Goal: Task Accomplishment & Management: Manage account settings

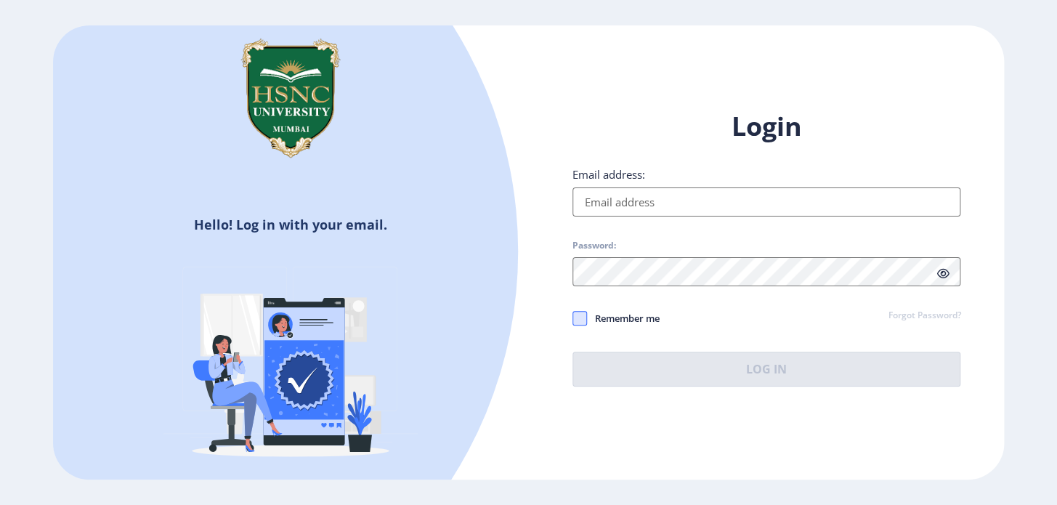
type input "[EMAIL_ADDRESS][DOMAIN_NAME]"
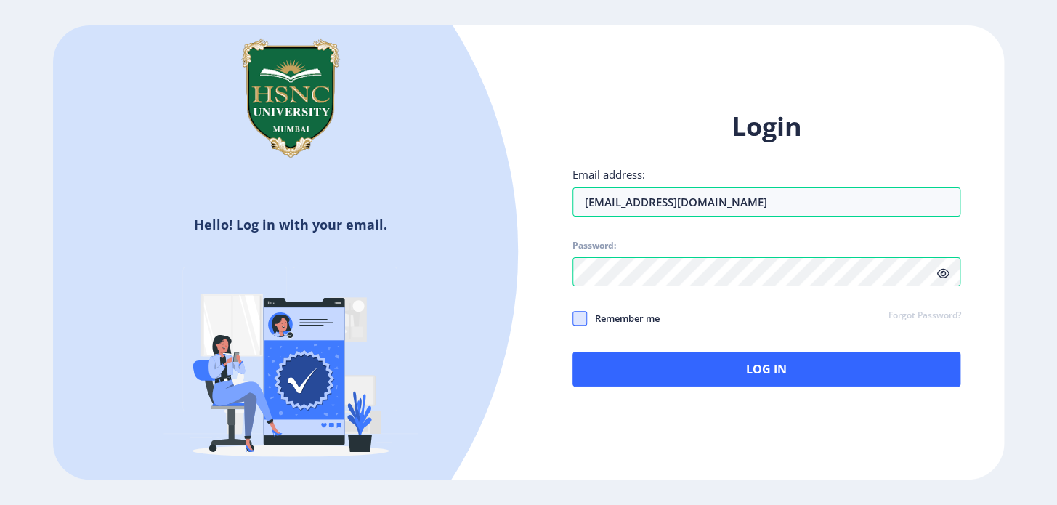
click at [578, 320] on span at bounding box center [579, 318] width 15 height 15
click at [573, 318] on input "Remember me" at bounding box center [572, 317] width 1 height 1
checkbox input "true"
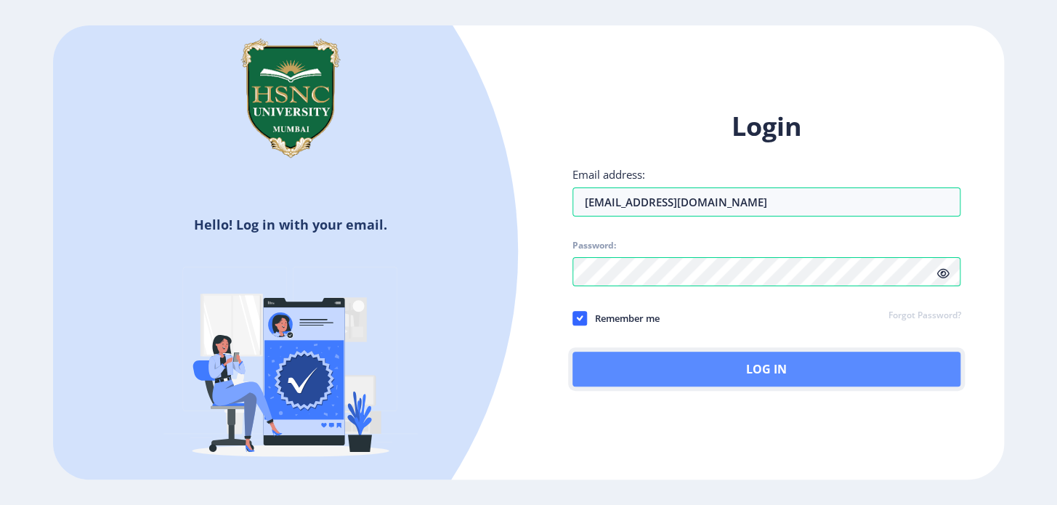
click at [636, 370] on button "Log In" at bounding box center [766, 369] width 389 height 35
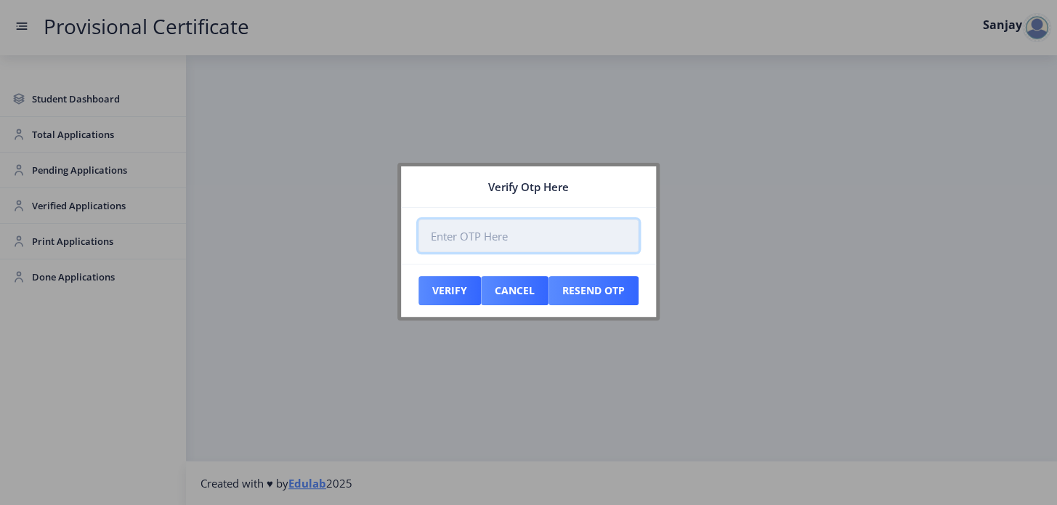
click at [450, 237] on input "number" at bounding box center [528, 235] width 220 height 33
paste input "080121"
type input "080121"
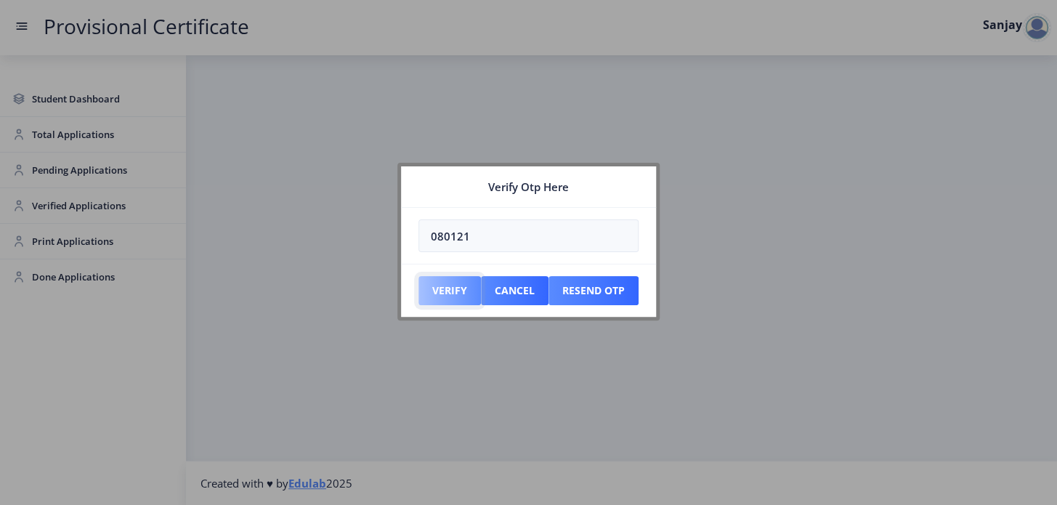
click at [450, 289] on button "Verify" at bounding box center [449, 290] width 62 height 29
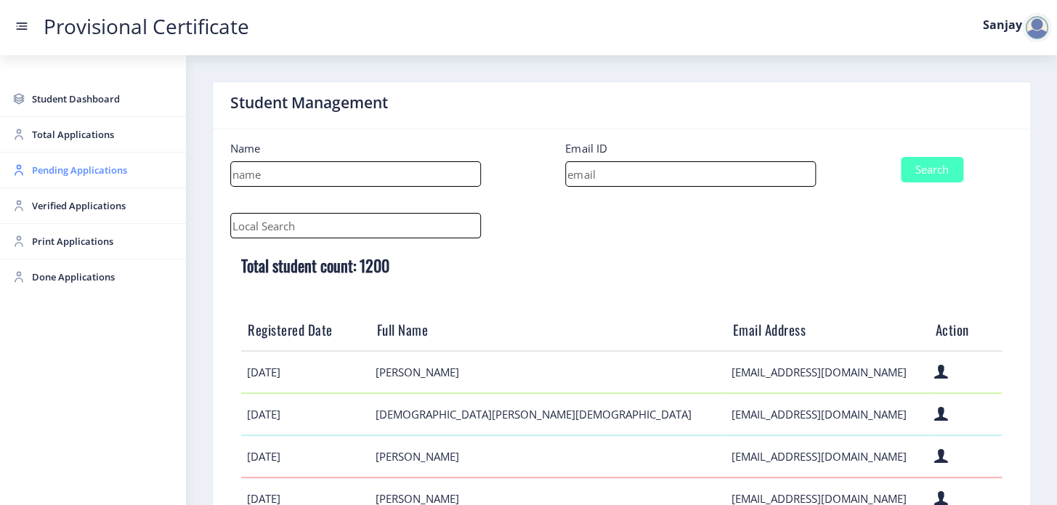
click at [65, 168] on span "Pending Applications" at bounding box center [103, 169] width 142 height 17
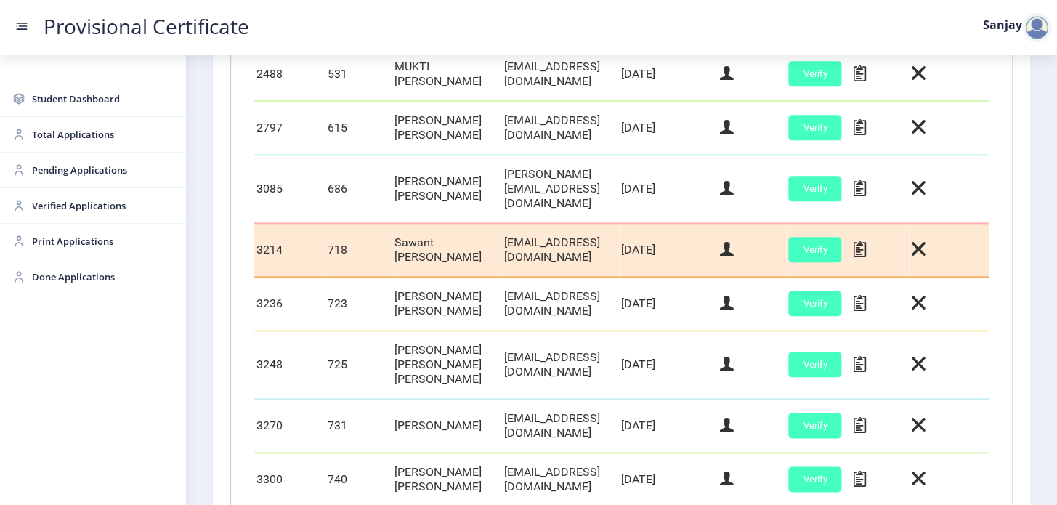
scroll to position [713, 0]
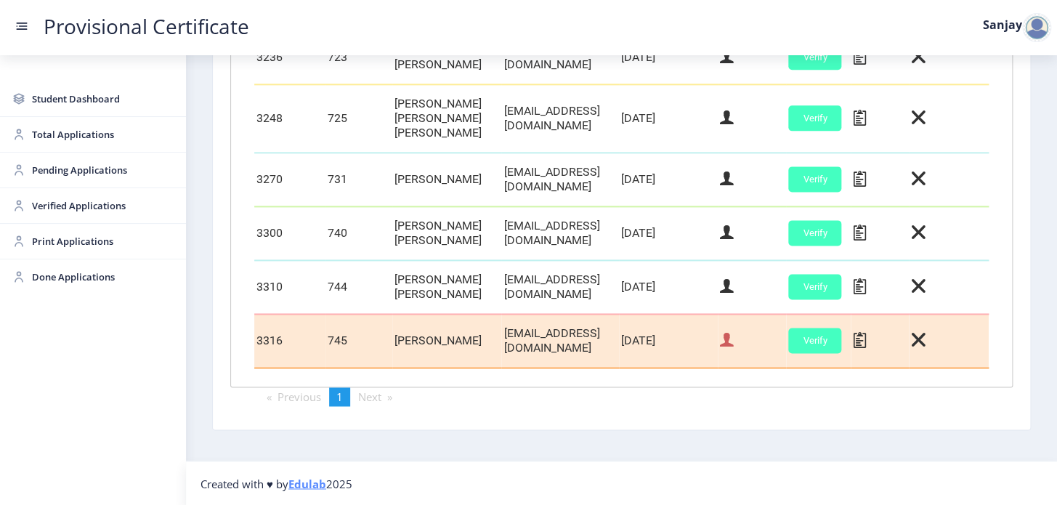
click at [734, 348] on icon at bounding box center [727, 339] width 14 height 19
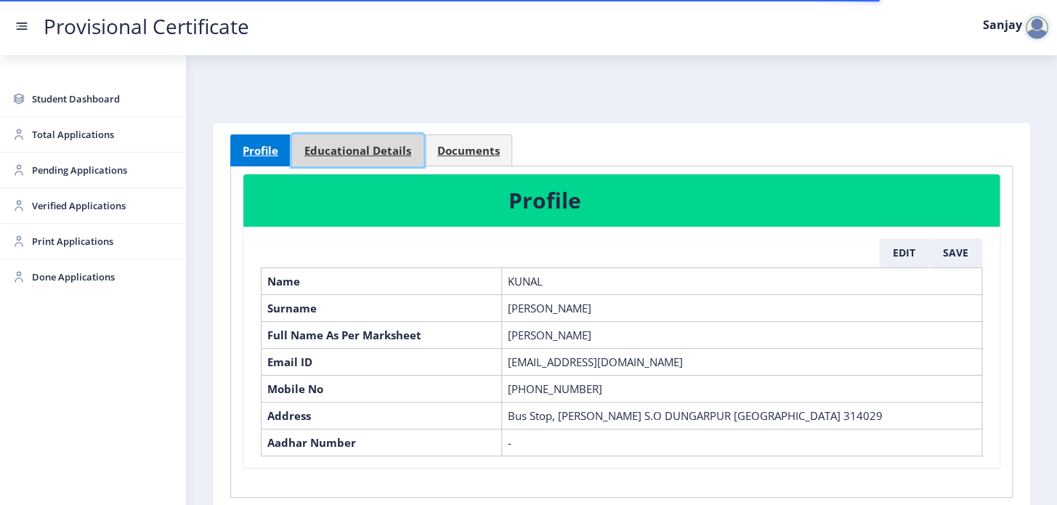
click at [386, 147] on span "Educational Details" at bounding box center [357, 150] width 107 height 11
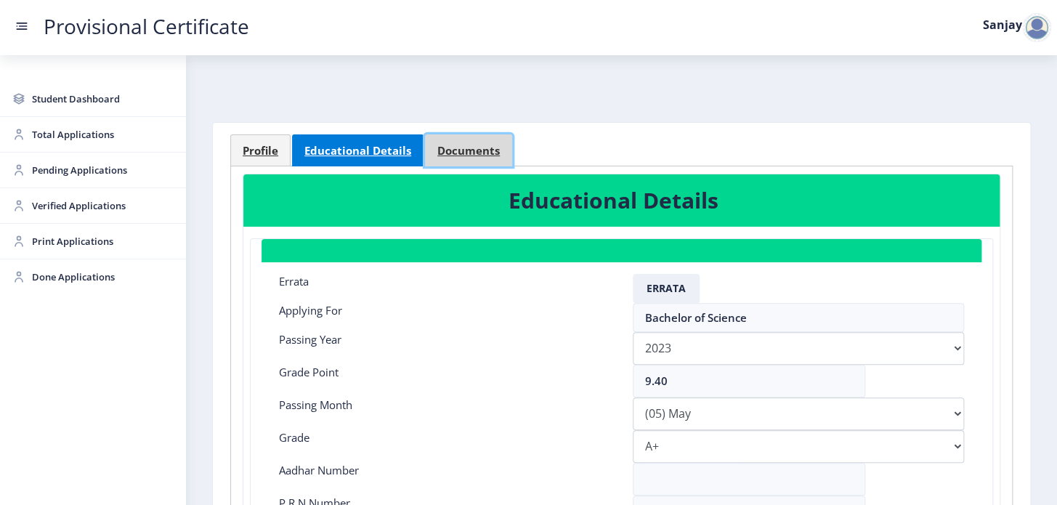
click at [452, 147] on span "Documents" at bounding box center [468, 150] width 62 height 11
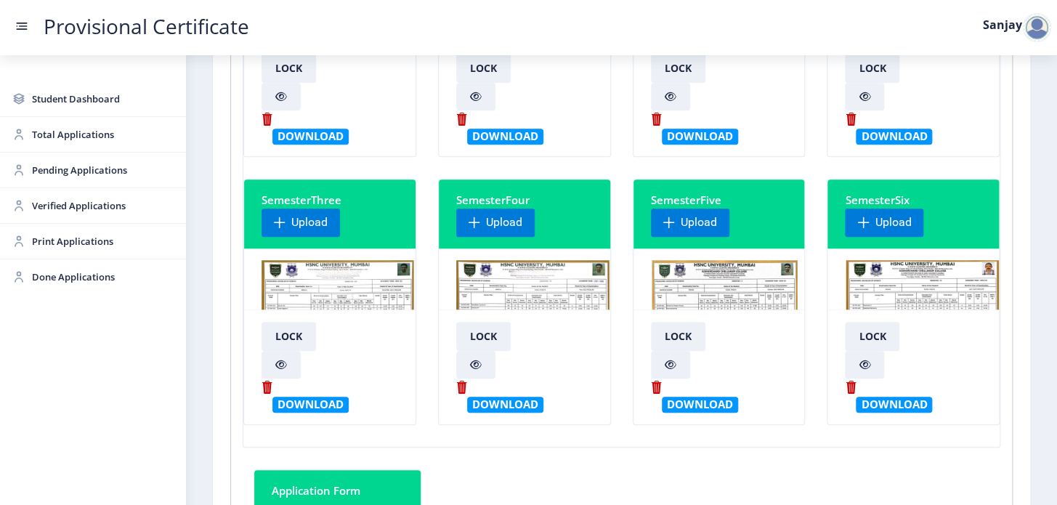
scroll to position [330, 0]
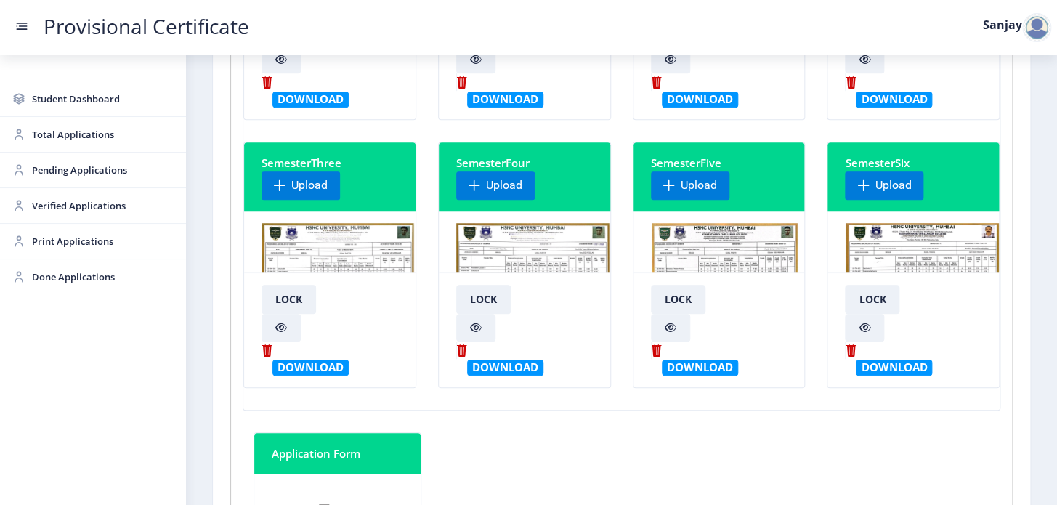
click at [504, 252] on img at bounding box center [532, 277] width 153 height 109
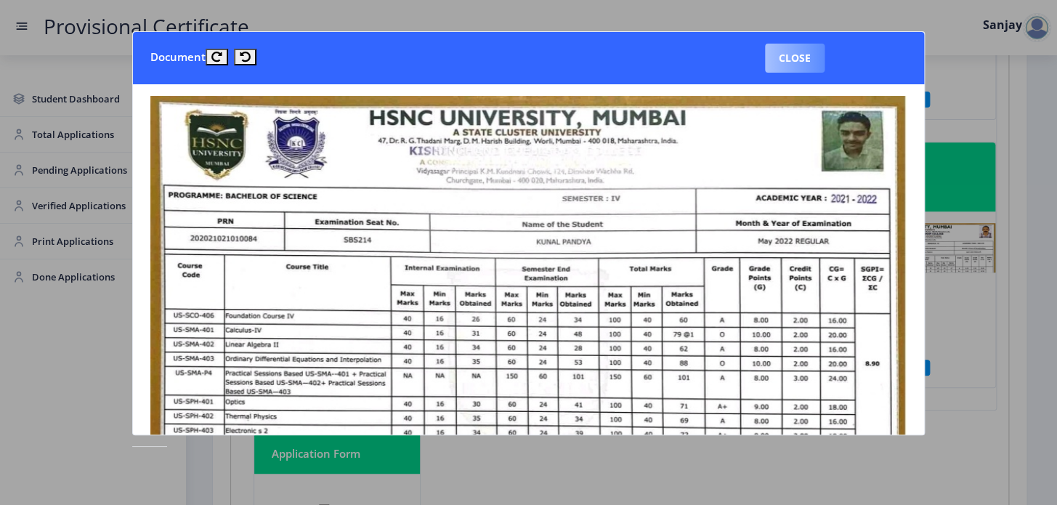
click at [802, 63] on button "Close" at bounding box center [795, 58] width 60 height 29
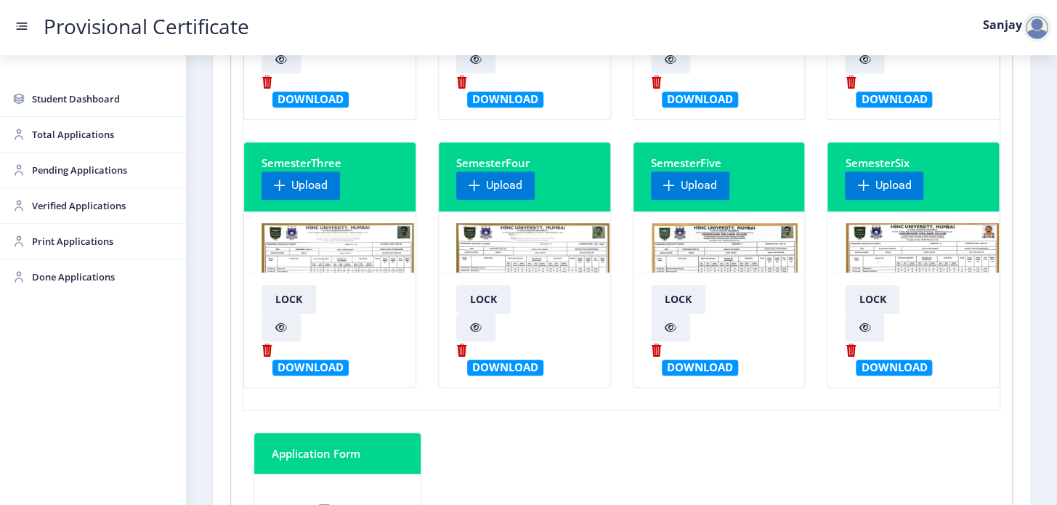
click at [896, 245] on img at bounding box center [922, 277] width 155 height 109
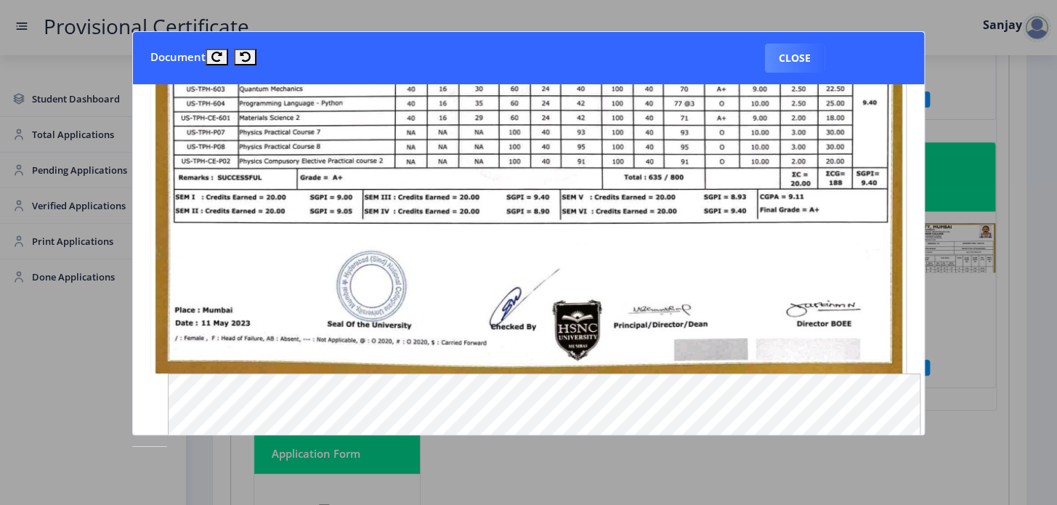
scroll to position [0, 0]
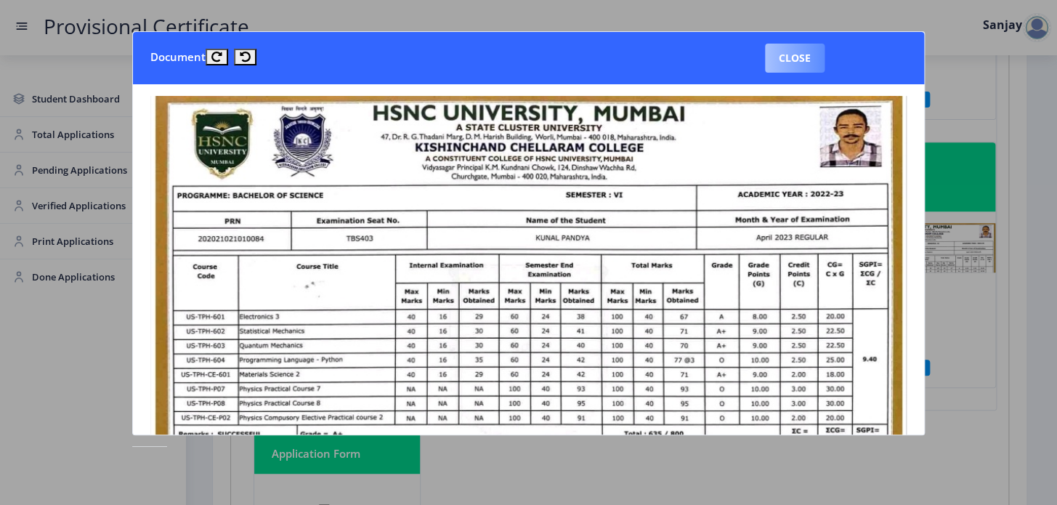
click at [795, 57] on button "Close" at bounding box center [795, 58] width 60 height 29
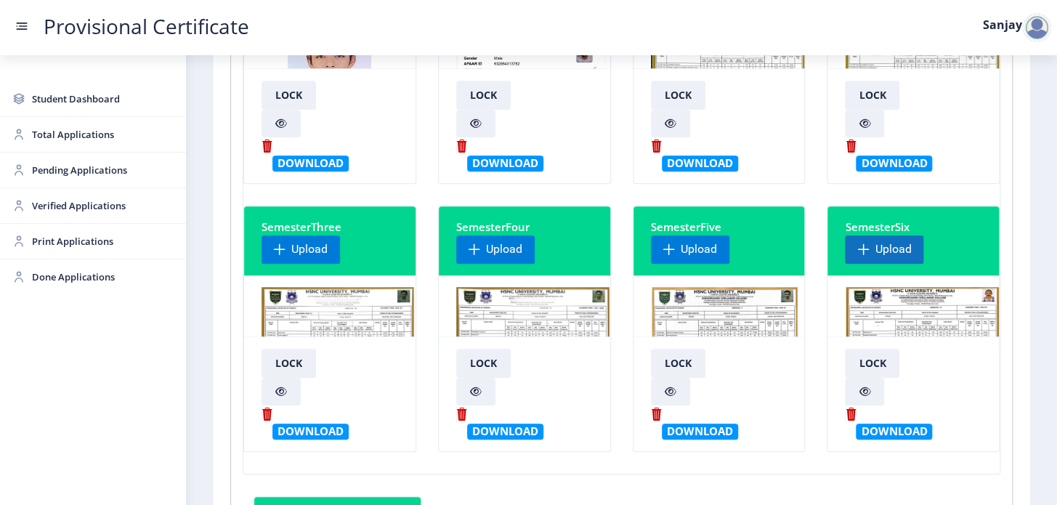
scroll to position [131, 0]
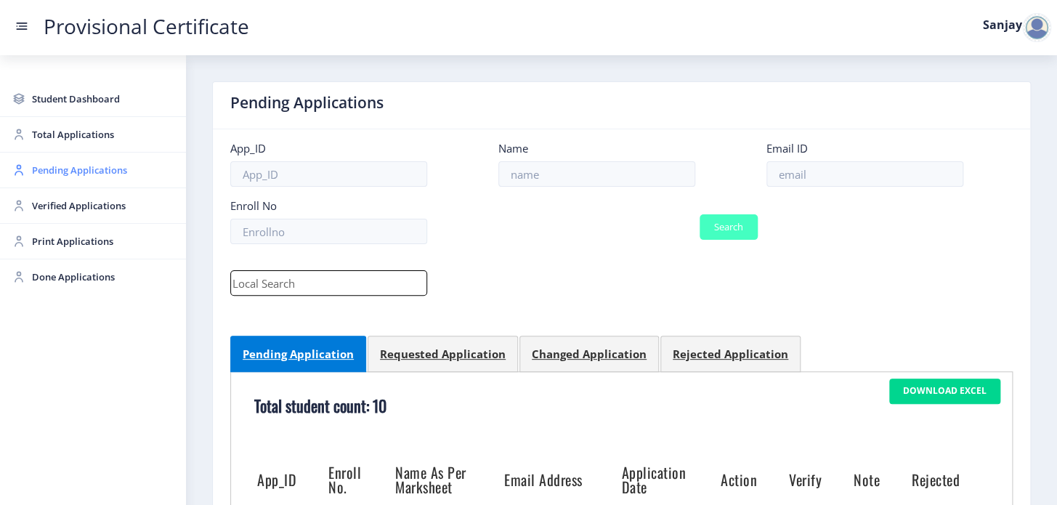
click at [59, 170] on span "Pending Applications" at bounding box center [103, 169] width 142 height 17
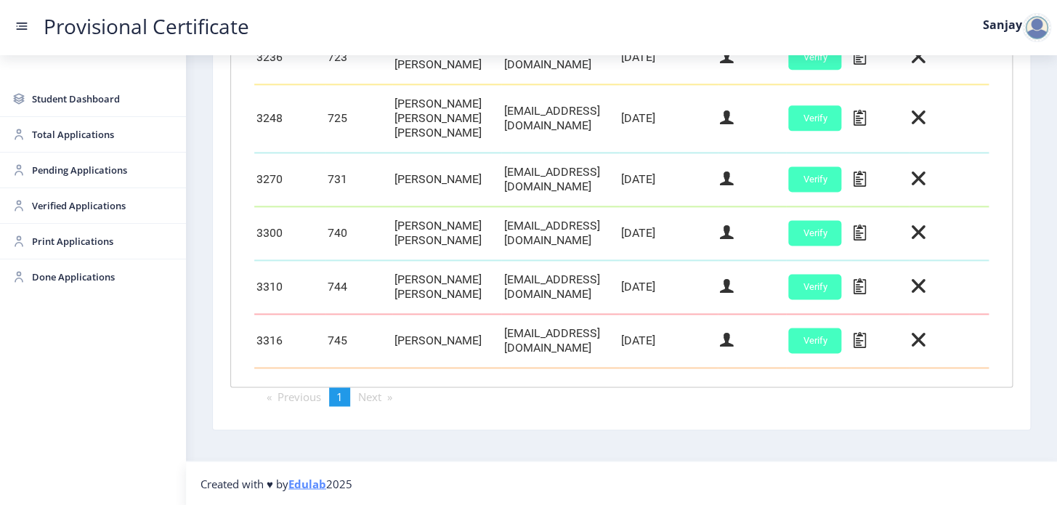
scroll to position [713, 0]
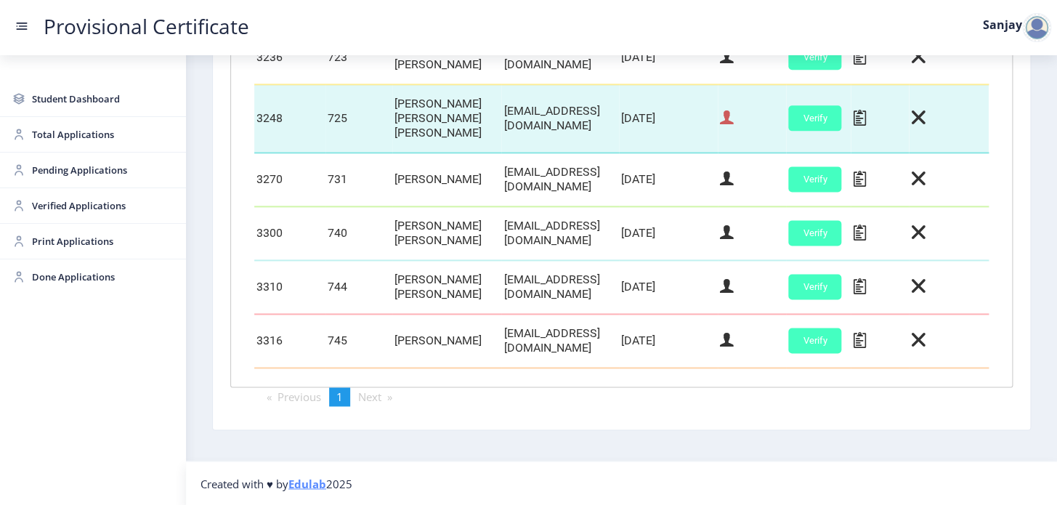
click at [734, 121] on icon at bounding box center [727, 117] width 14 height 19
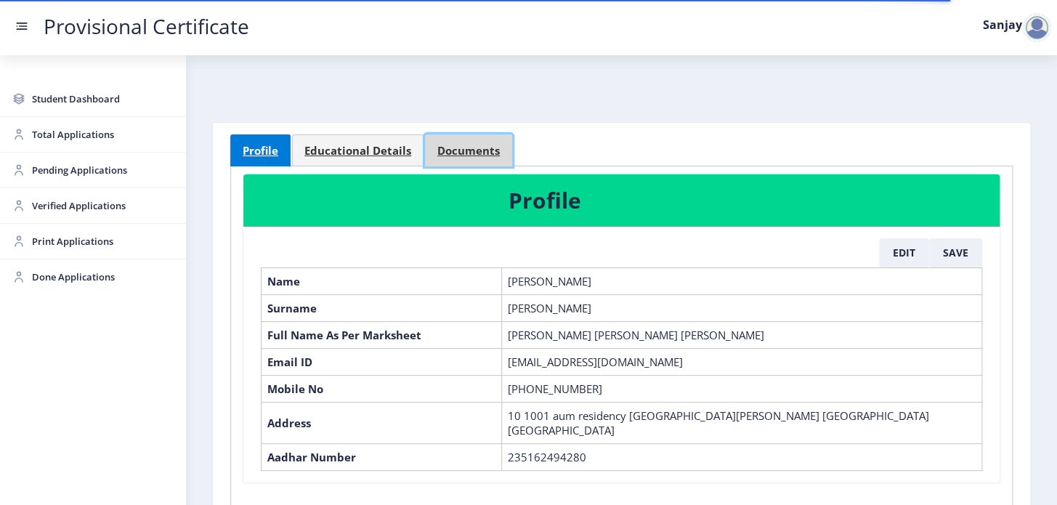
click at [445, 146] on span "Documents" at bounding box center [468, 150] width 62 height 11
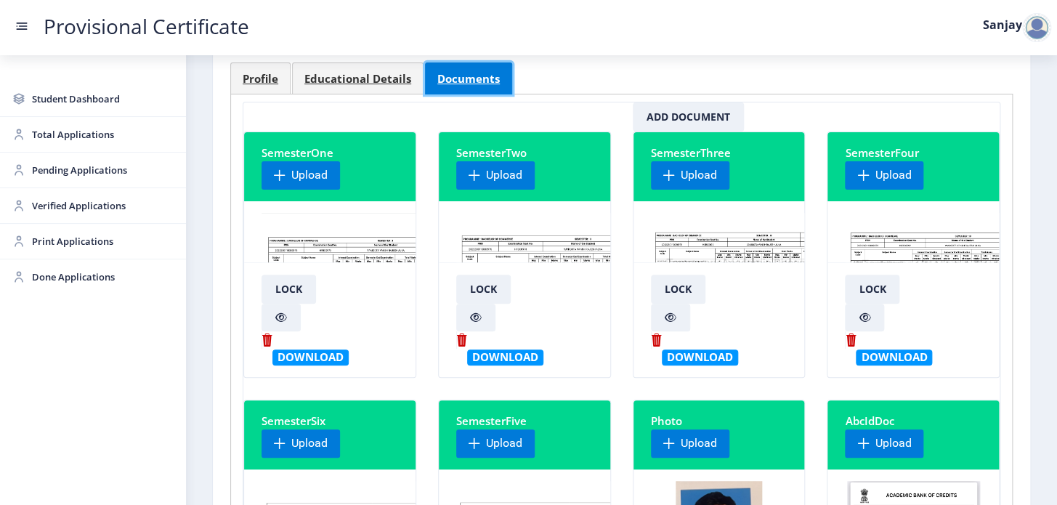
scroll to position [264, 0]
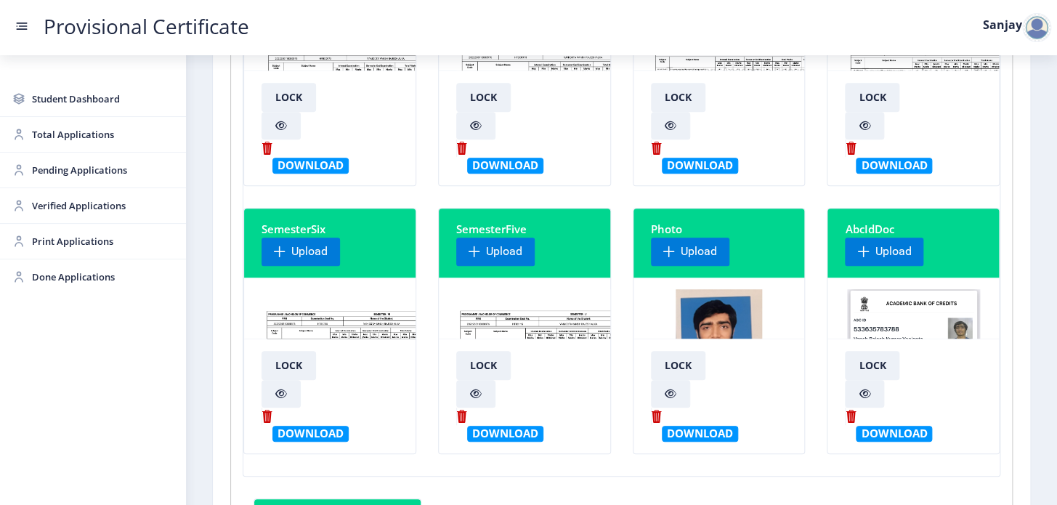
click at [479, 322] on img at bounding box center [568, 343] width 224 height 109
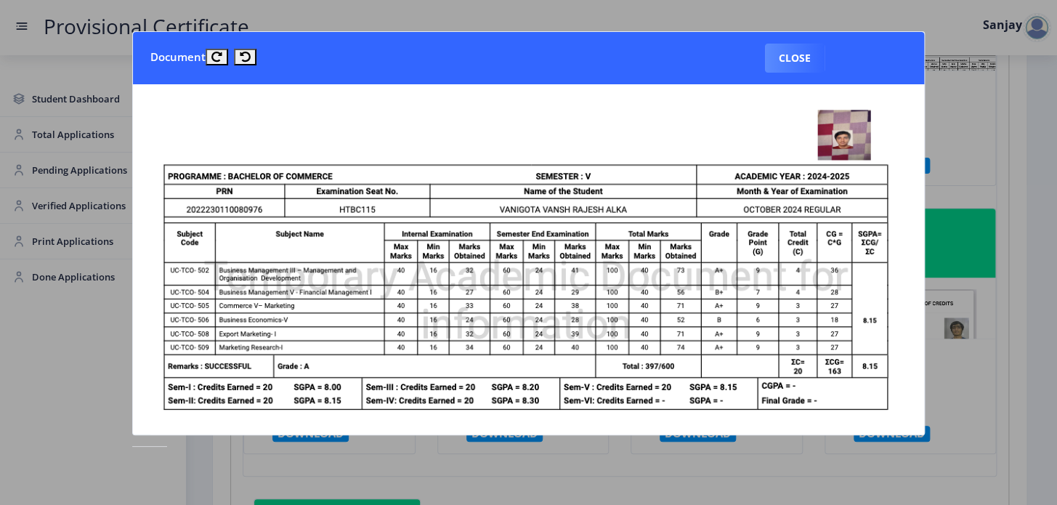
scroll to position [0, 0]
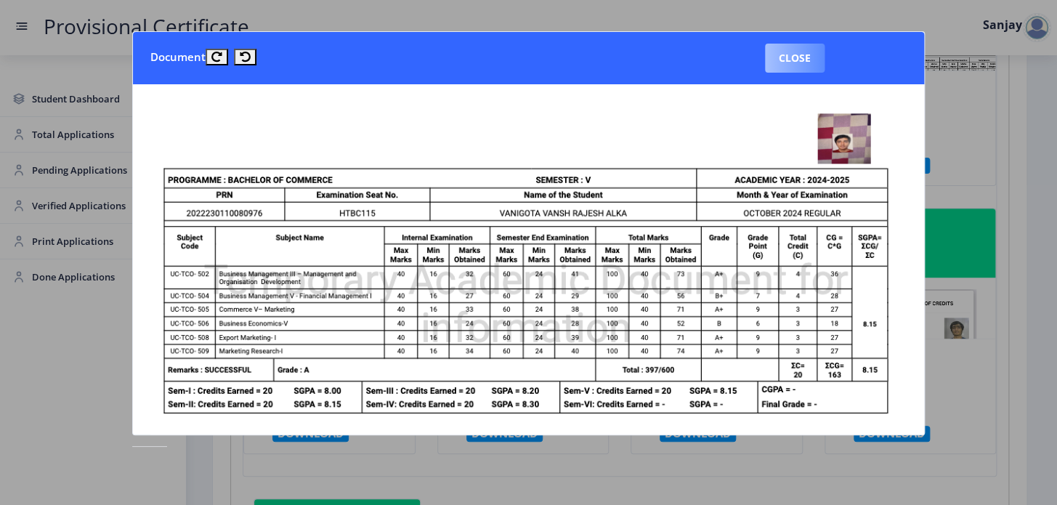
click at [792, 59] on button "Close" at bounding box center [795, 58] width 60 height 29
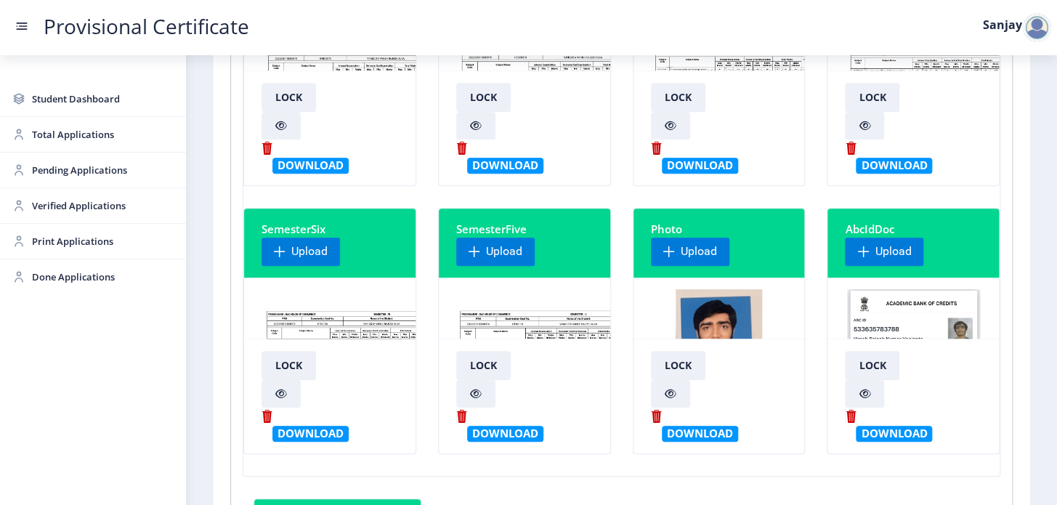
click at [292, 324] on img at bounding box center [370, 343] width 219 height 109
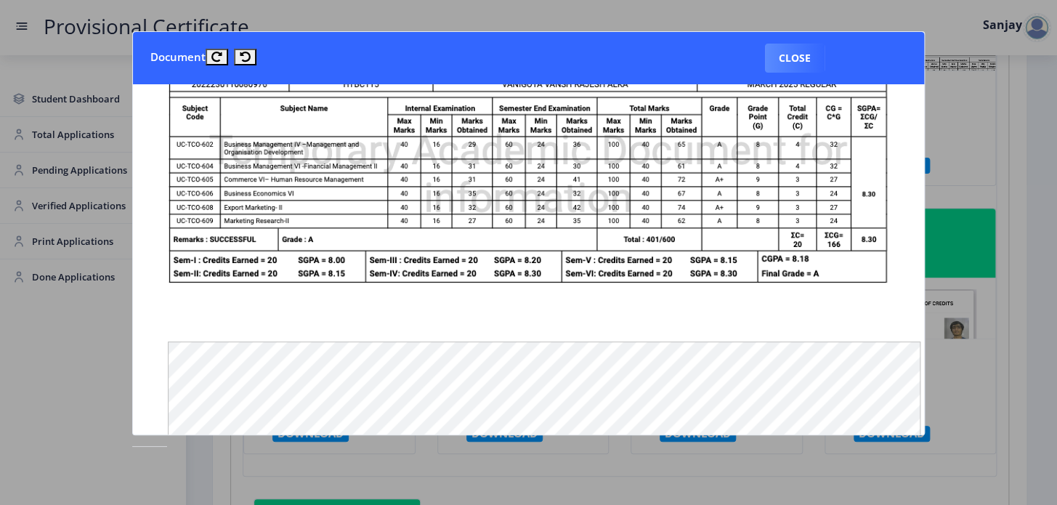
scroll to position [131, 0]
click at [792, 60] on button "Close" at bounding box center [795, 58] width 60 height 29
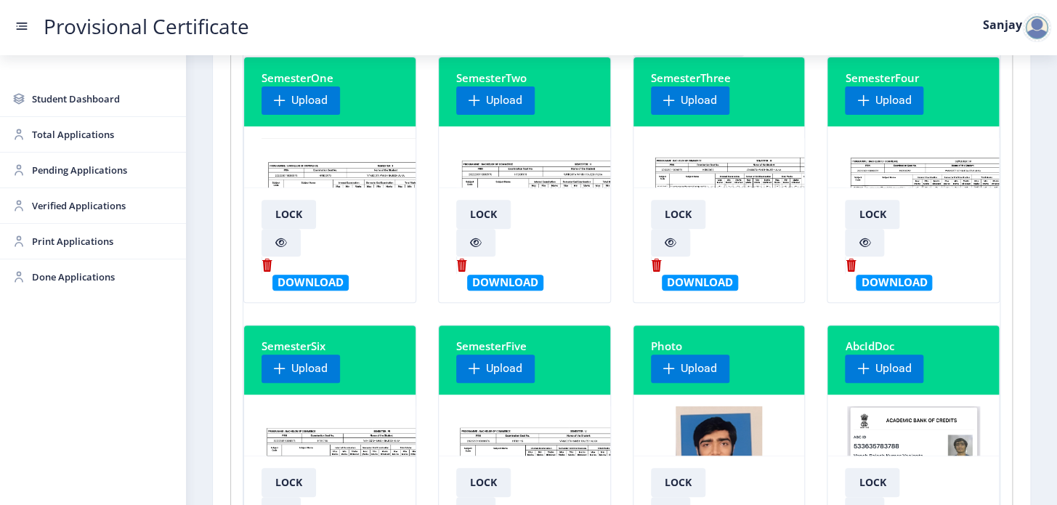
scroll to position [0, 0]
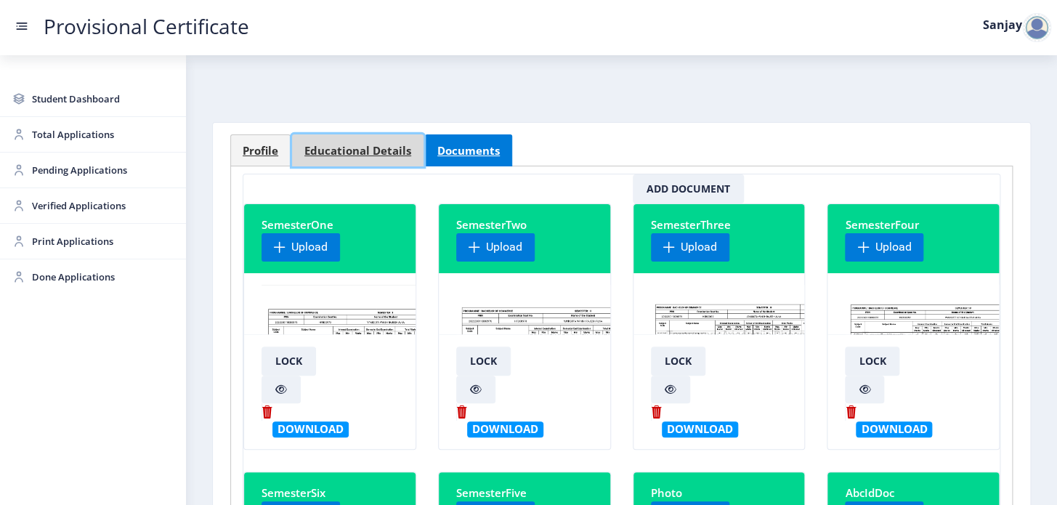
click at [371, 150] on span "Educational Details" at bounding box center [357, 150] width 107 height 11
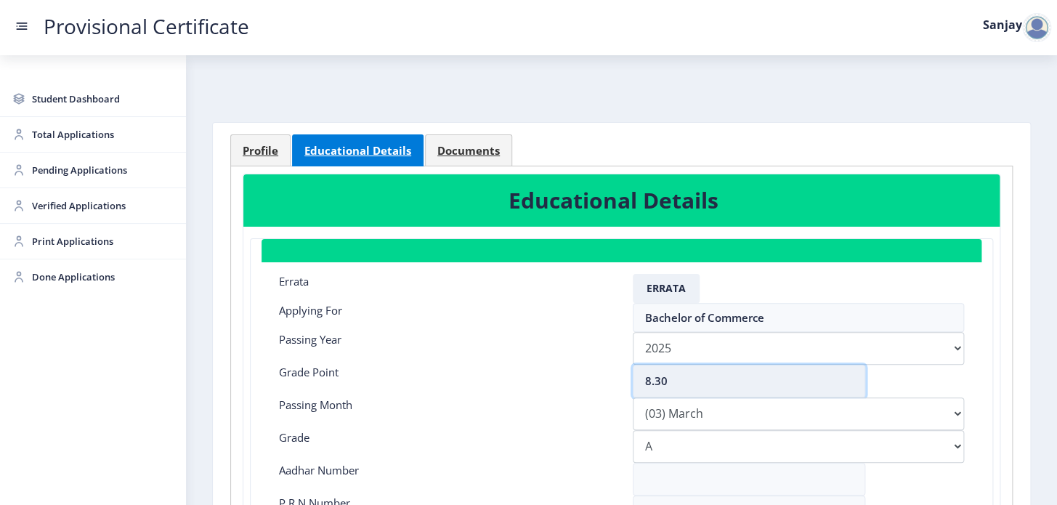
drag, startPoint x: 667, startPoint y: 378, endPoint x: 650, endPoint y: 379, distance: 17.5
click at [650, 379] on input "8.30" at bounding box center [749, 381] width 232 height 33
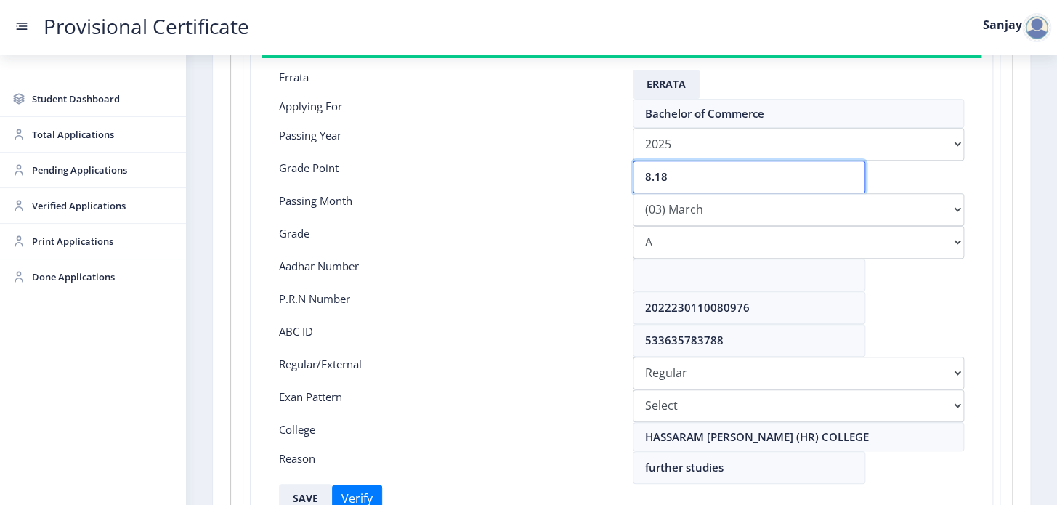
scroll to position [264, 0]
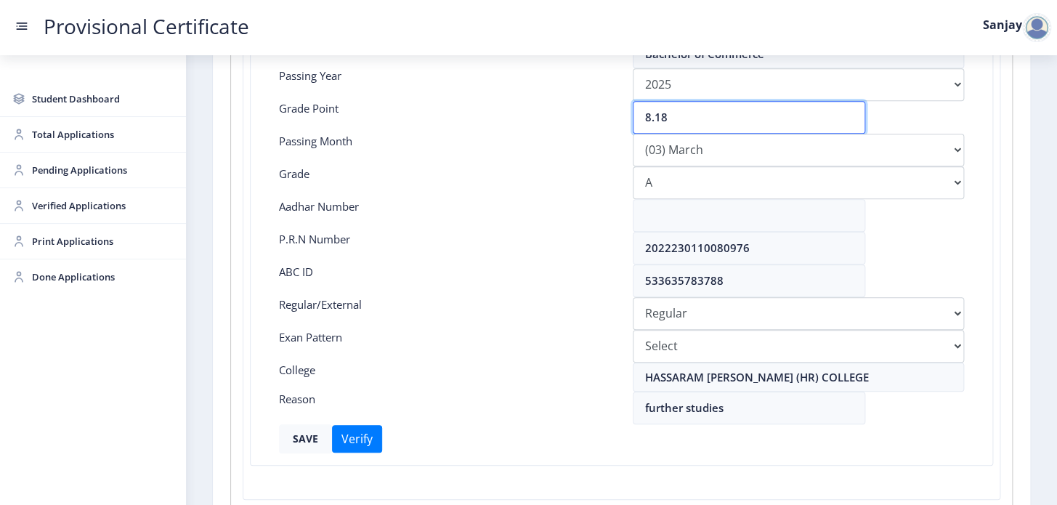
type input "8.18"
click at [291, 441] on button "SAVE" at bounding box center [305, 438] width 53 height 29
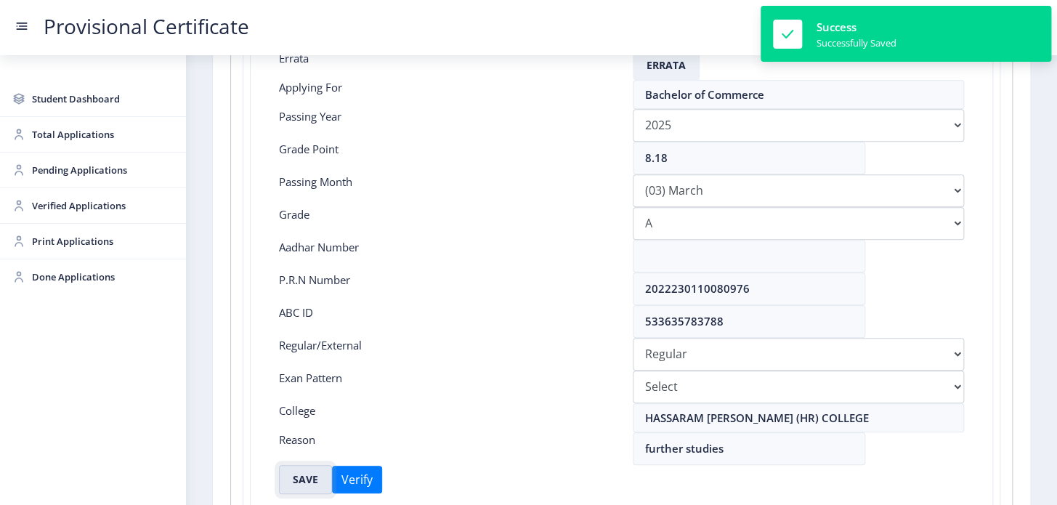
scroll to position [0, 0]
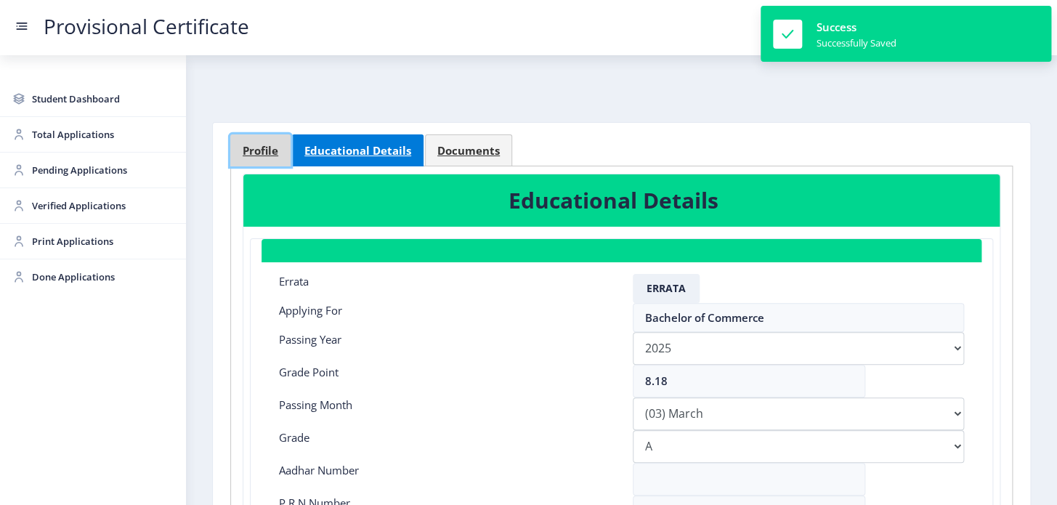
click at [254, 148] on span "Profile" at bounding box center [261, 150] width 36 height 11
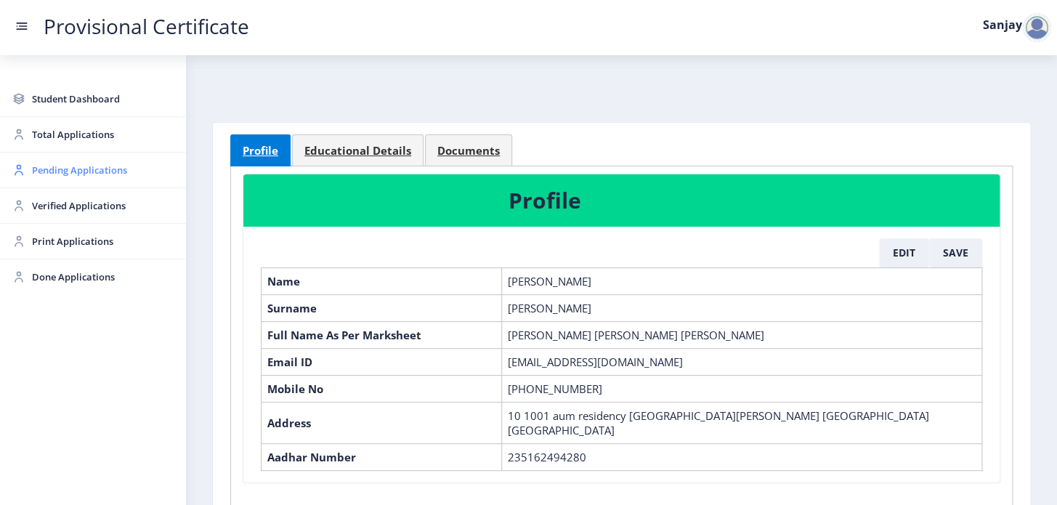
click at [73, 168] on span "Pending Applications" at bounding box center [103, 169] width 142 height 17
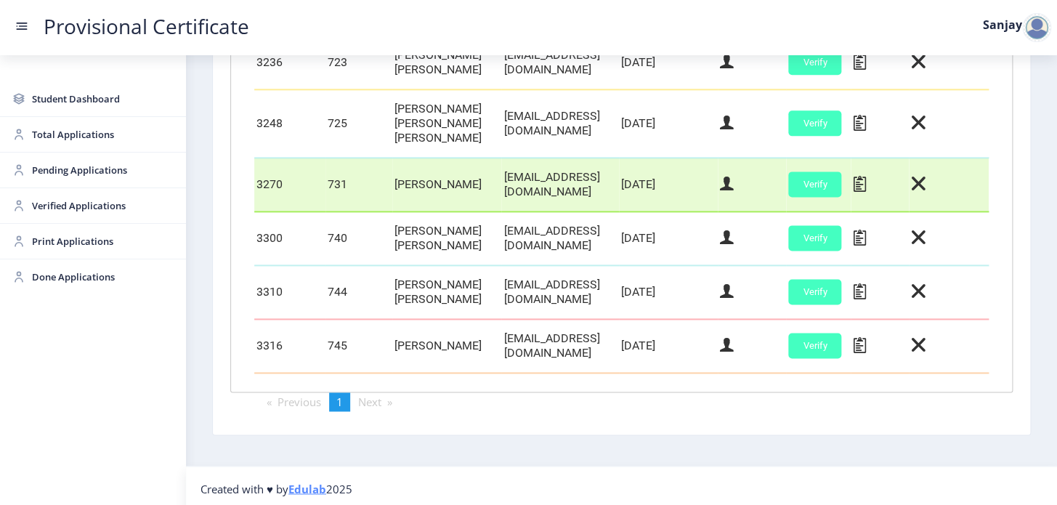
scroll to position [713, 0]
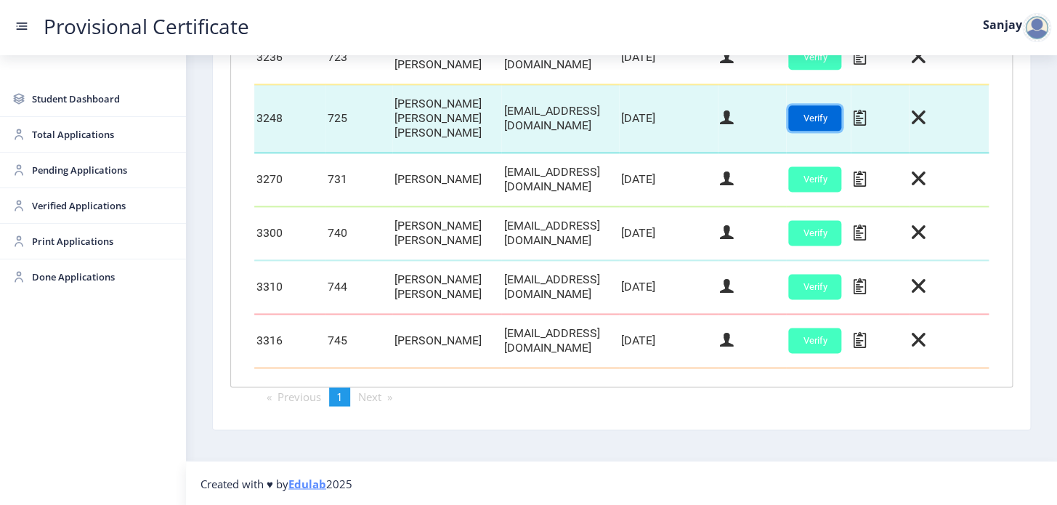
click at [841, 119] on button "Verify" at bounding box center [814, 117] width 53 height 25
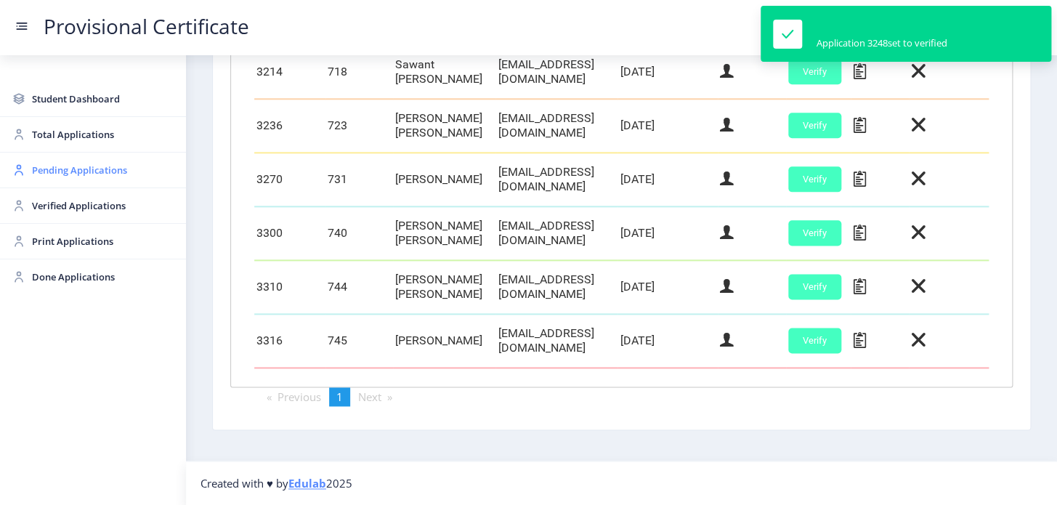
click at [89, 163] on span "Pending Applications" at bounding box center [103, 169] width 142 height 17
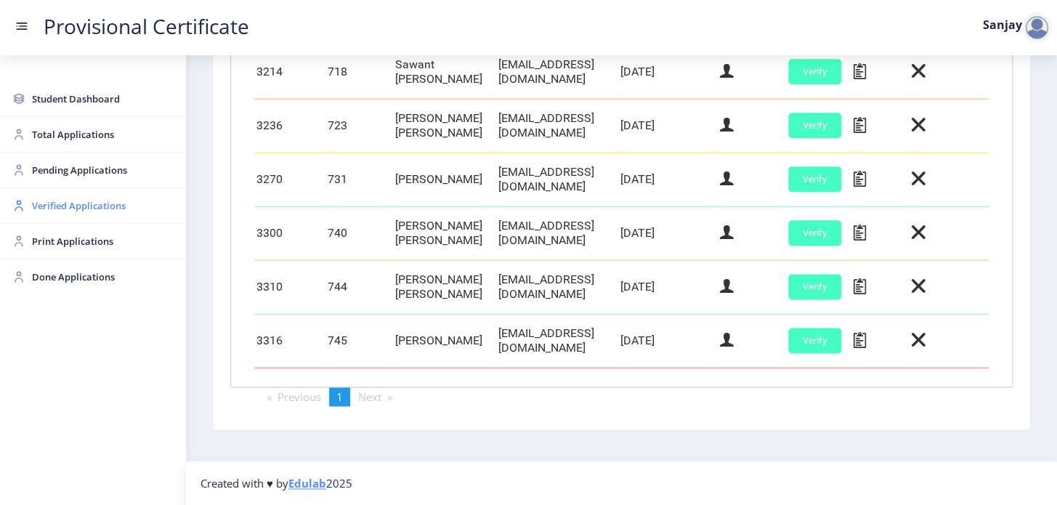
click at [83, 203] on span "Verified Applications" at bounding box center [103, 205] width 142 height 17
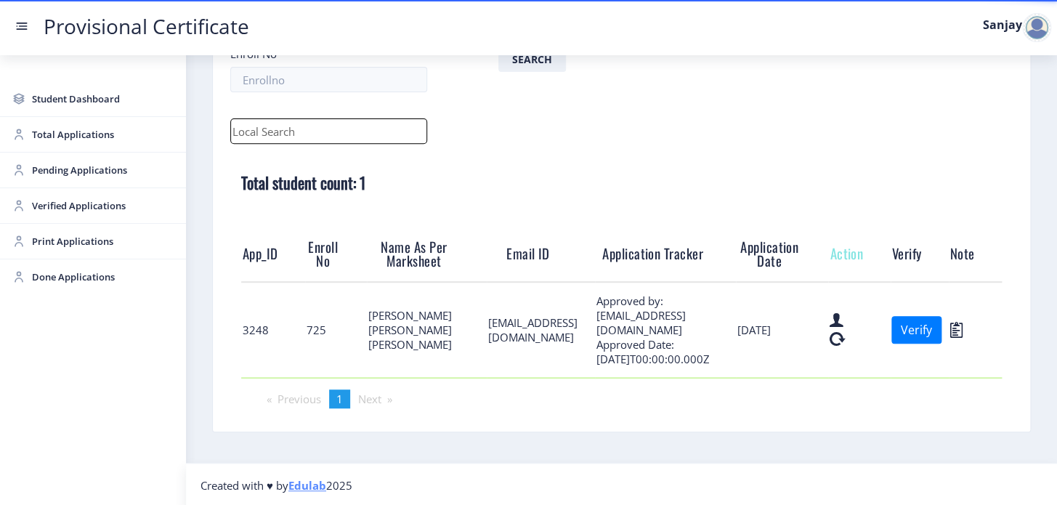
scroll to position [155, 0]
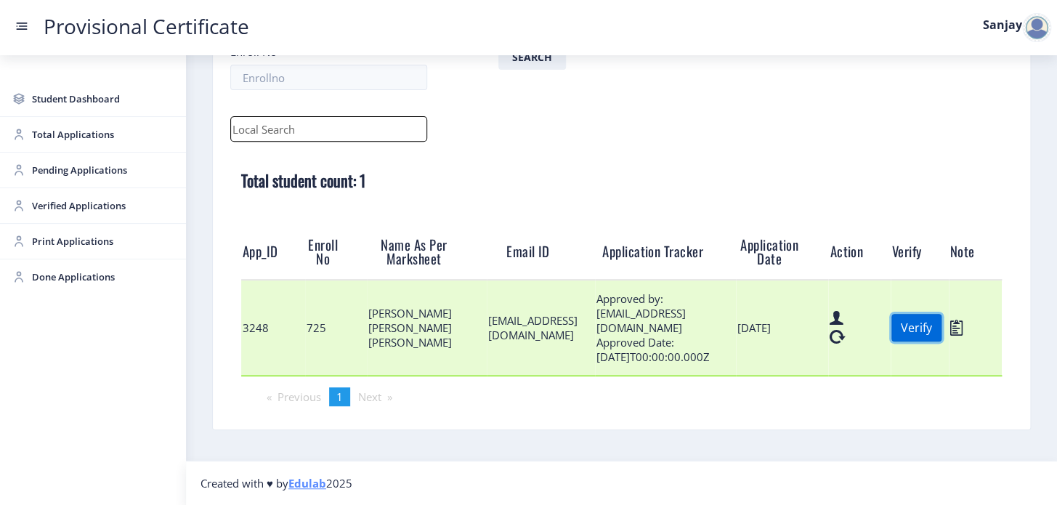
click at [941, 336] on button "Verify" at bounding box center [916, 328] width 50 height 28
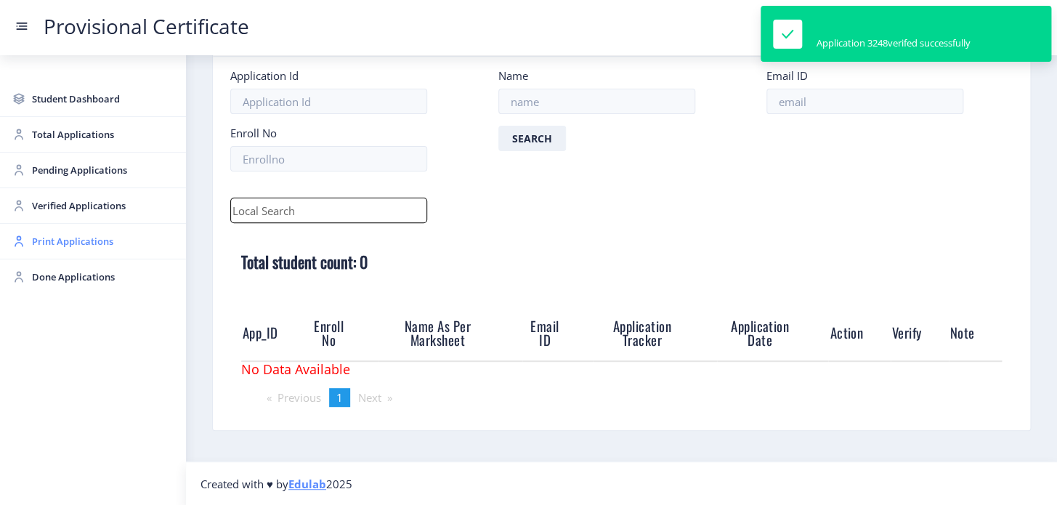
click at [35, 235] on span "Print Applications" at bounding box center [103, 240] width 142 height 17
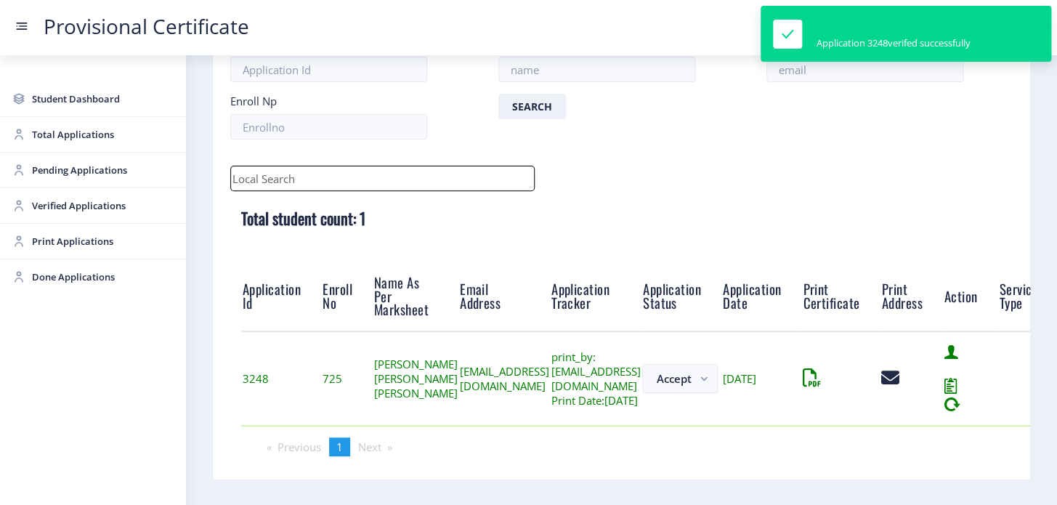
scroll to position [163, 0]
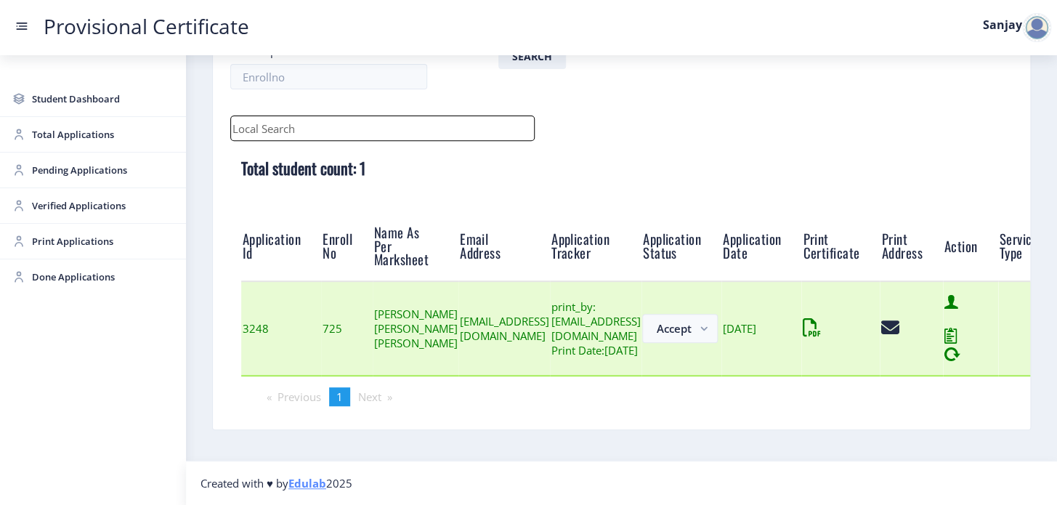
click at [880, 322] on td at bounding box center [840, 328] width 78 height 94
click at [809, 324] on icon at bounding box center [806, 328] width 7 height 18
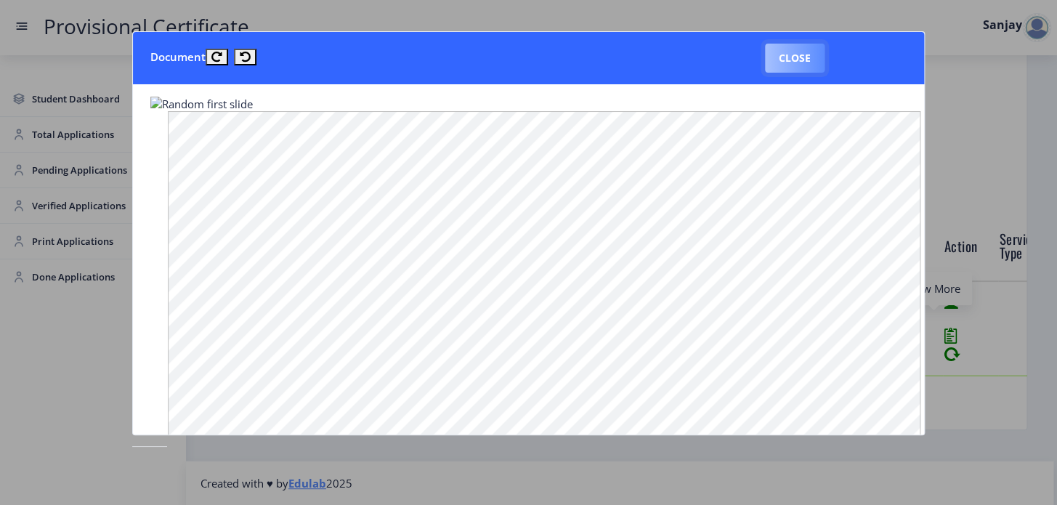
click at [804, 52] on button "Close" at bounding box center [795, 58] width 60 height 29
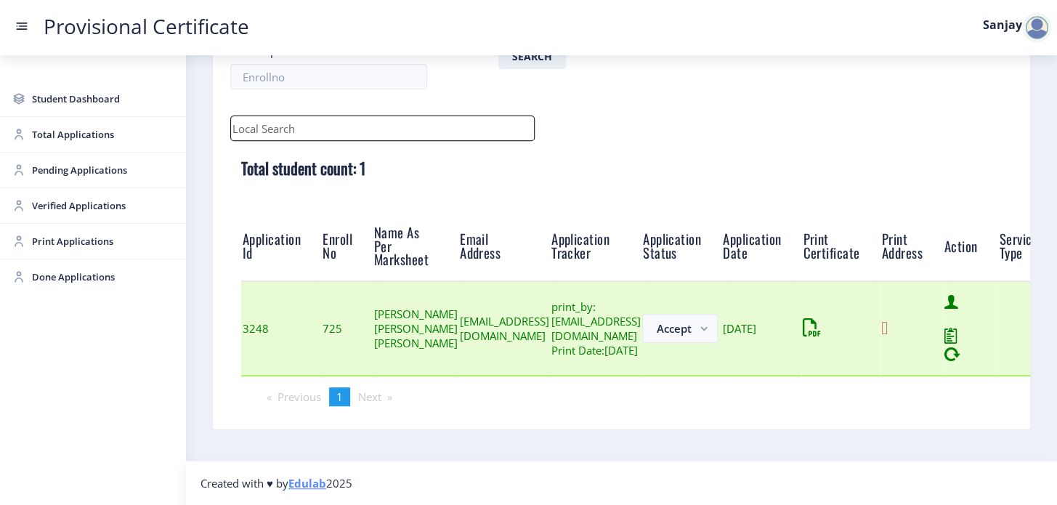
click at [888, 330] on icon at bounding box center [884, 328] width 7 height 18
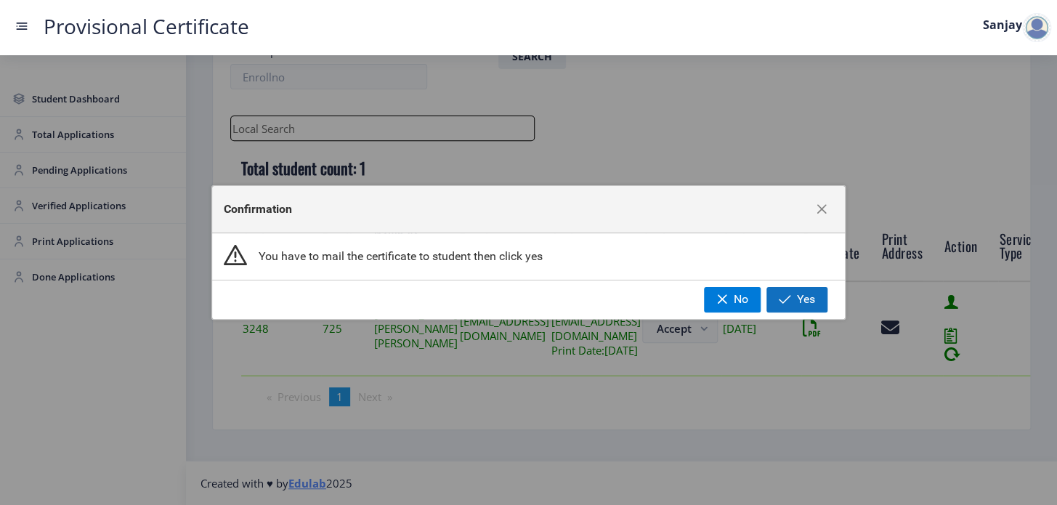
click at [799, 304] on span "Yes" at bounding box center [806, 299] width 18 height 13
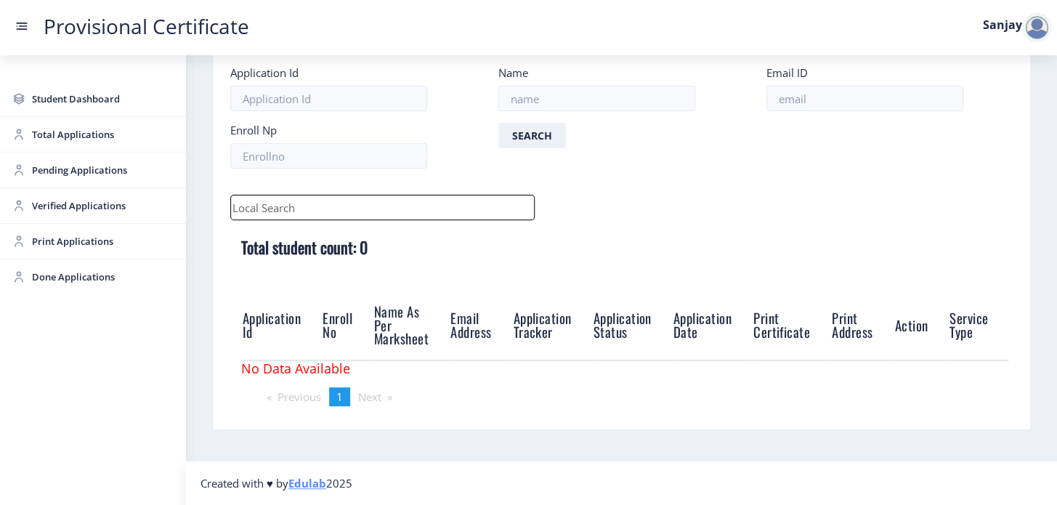
scroll to position [80, 0]
click at [78, 169] on span "Pending Applications" at bounding box center [103, 169] width 142 height 17
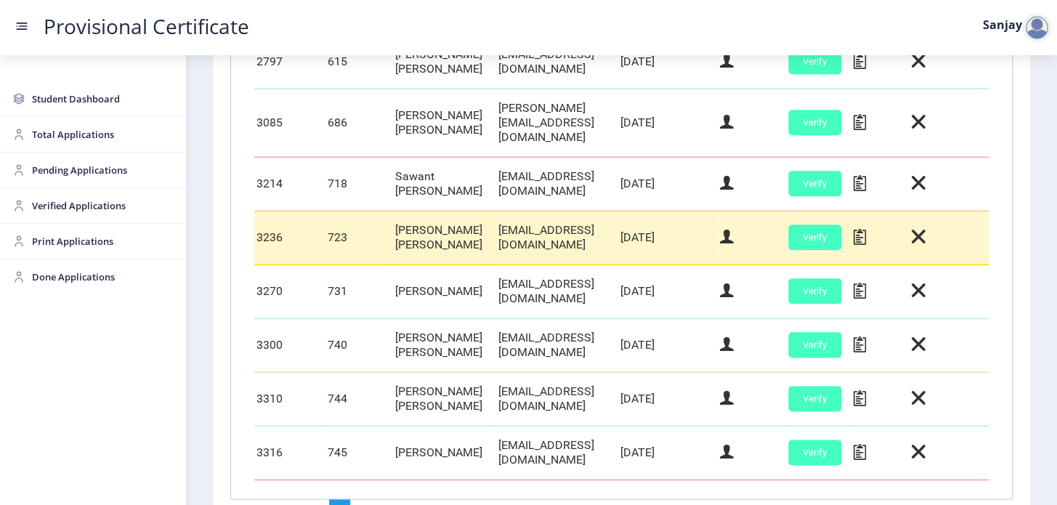
scroll to position [659, 0]
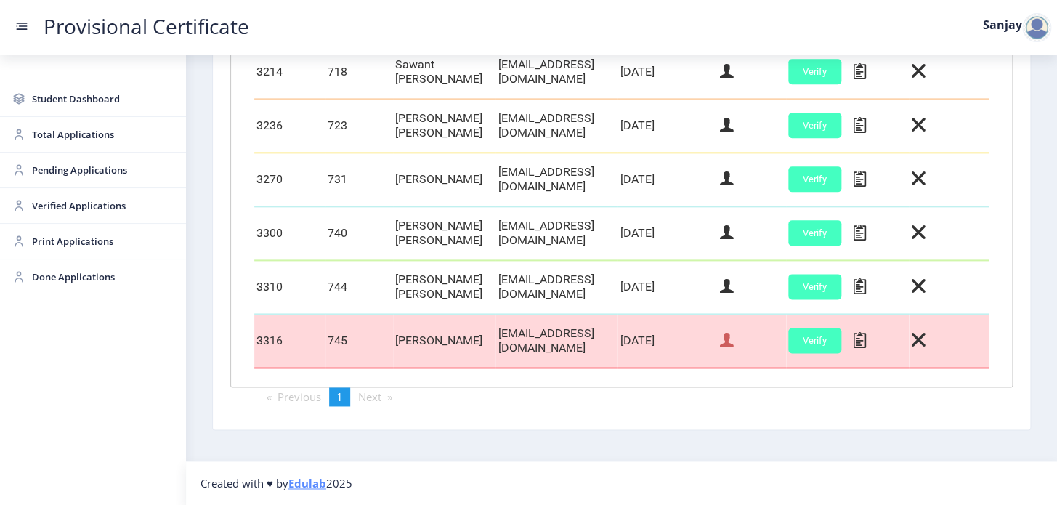
click at [734, 341] on icon at bounding box center [727, 339] width 14 height 19
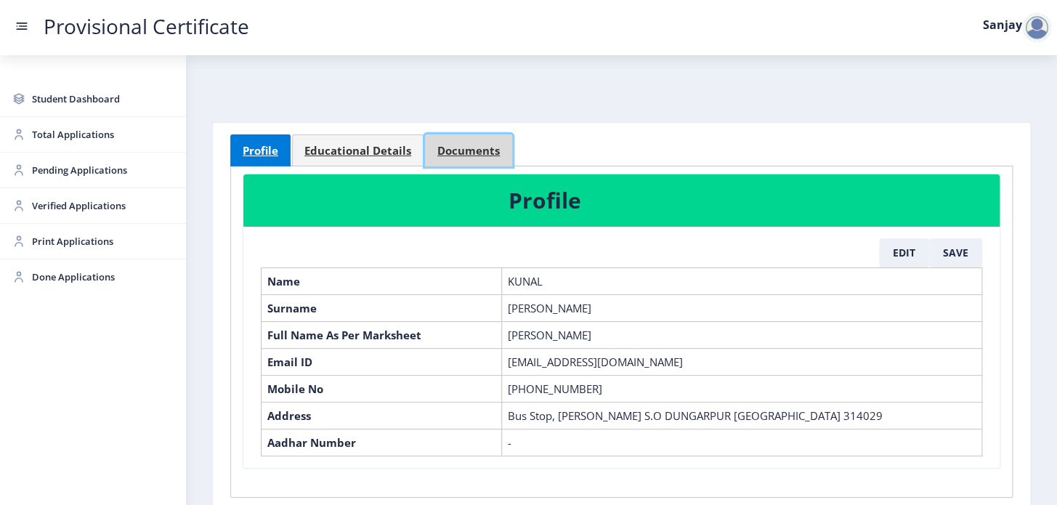
click at [443, 151] on span "Documents" at bounding box center [468, 150] width 62 height 11
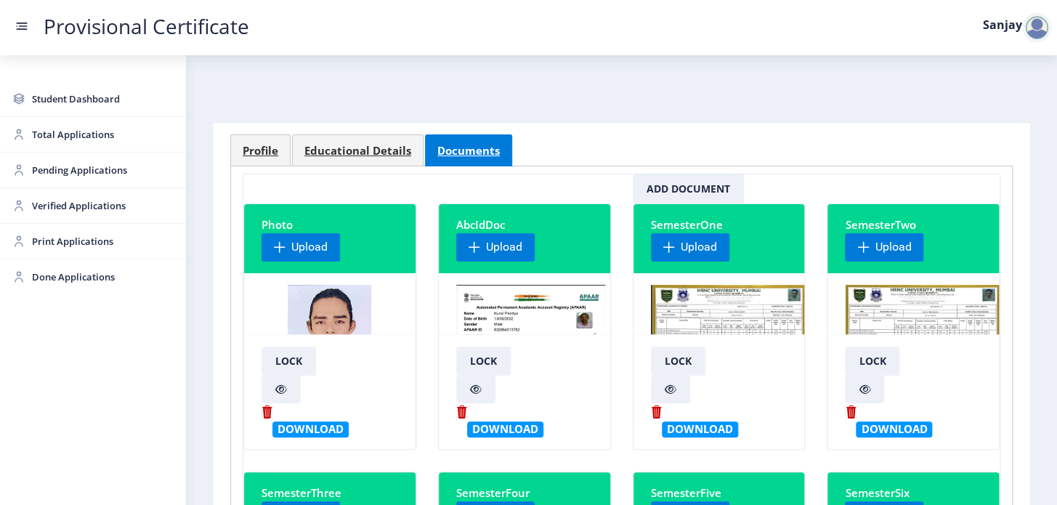
click at [726, 301] on img at bounding box center [728, 339] width 155 height 109
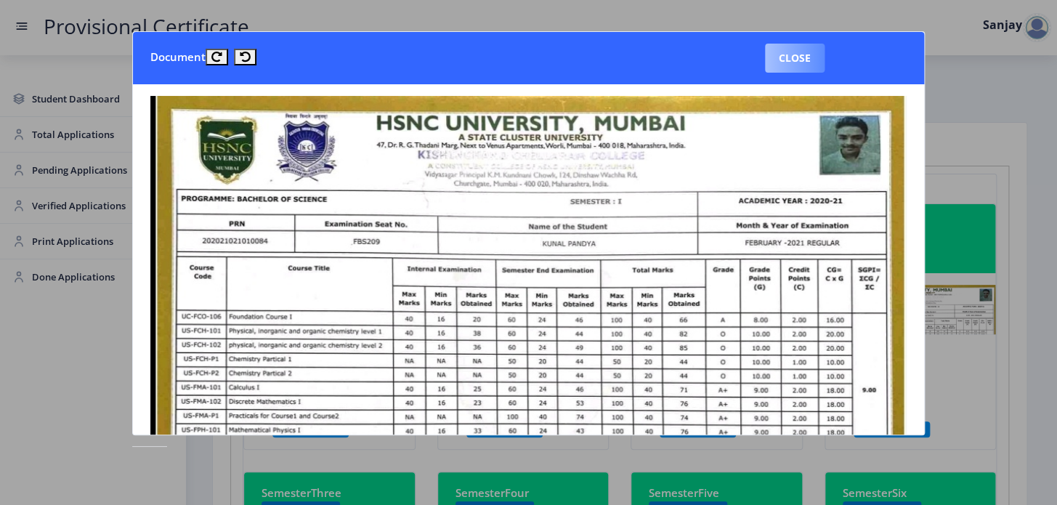
click at [819, 61] on button "Close" at bounding box center [795, 58] width 60 height 29
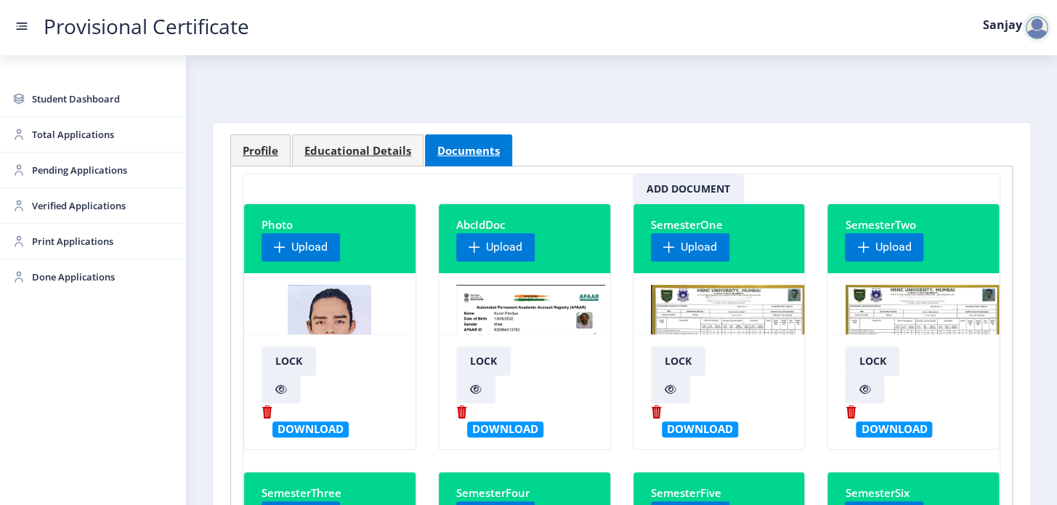
click at [901, 319] on img at bounding box center [922, 339] width 155 height 109
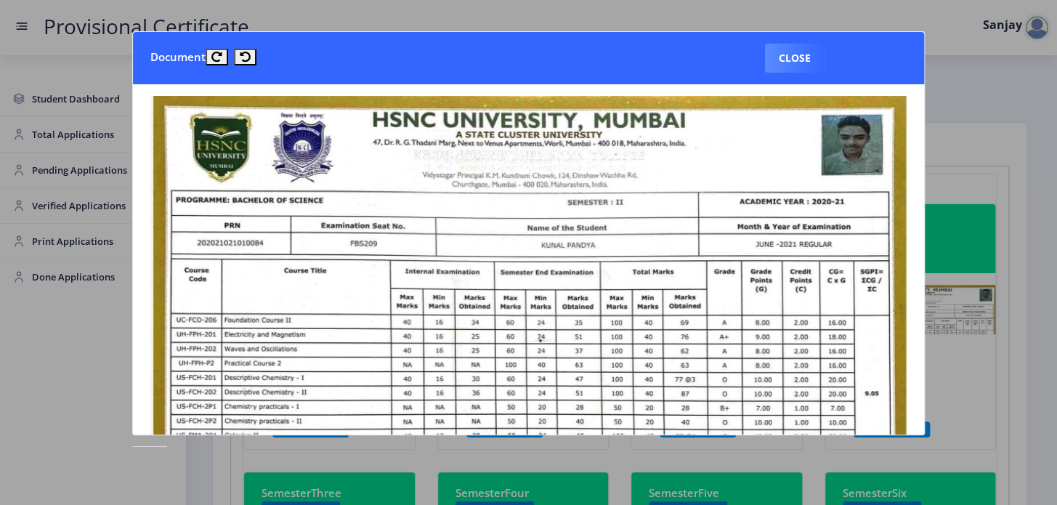
drag, startPoint x: 804, startPoint y: 59, endPoint x: 752, endPoint y: 123, distance: 82.7
click at [803, 59] on button "Close" at bounding box center [795, 58] width 60 height 29
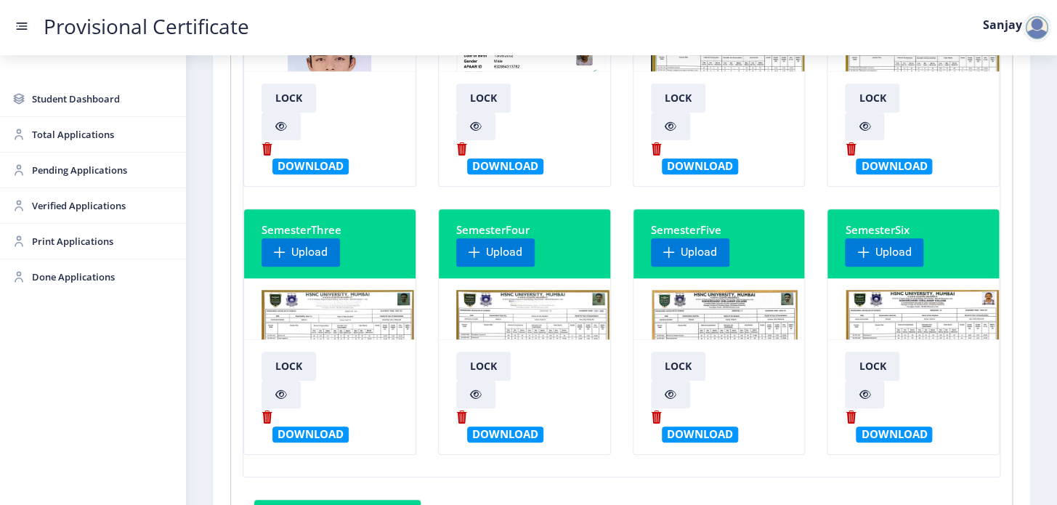
scroll to position [264, 0]
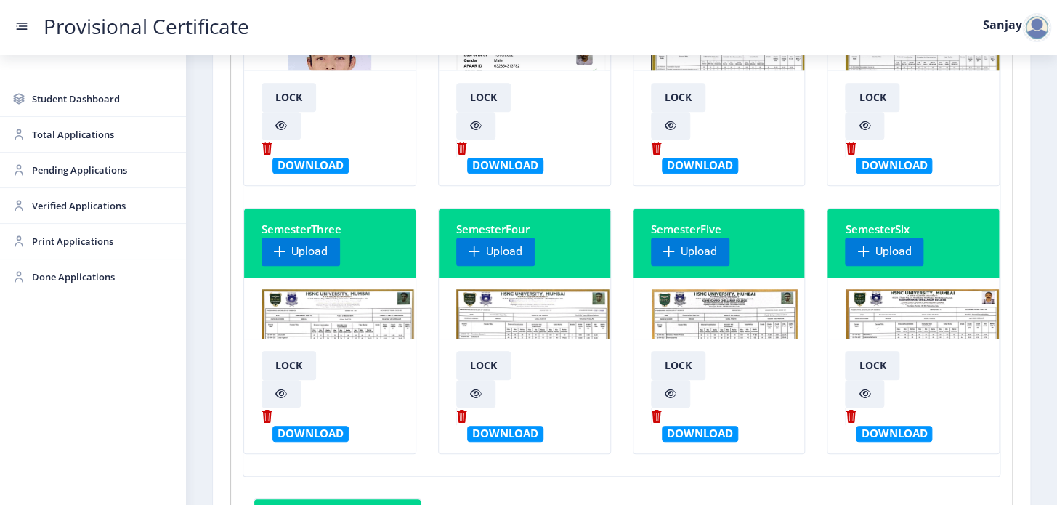
click at [333, 307] on img at bounding box center [337, 343] width 153 height 109
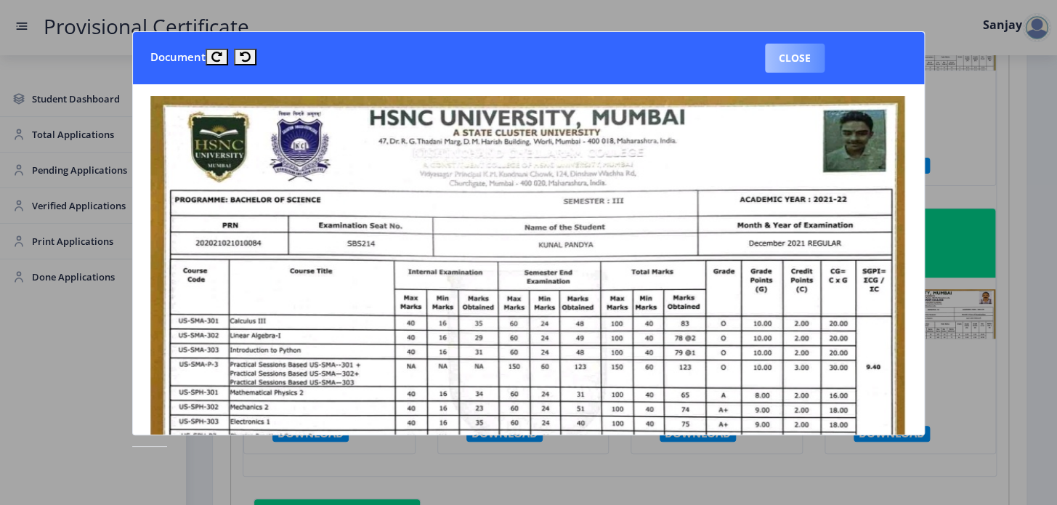
click at [803, 54] on button "Close" at bounding box center [795, 58] width 60 height 29
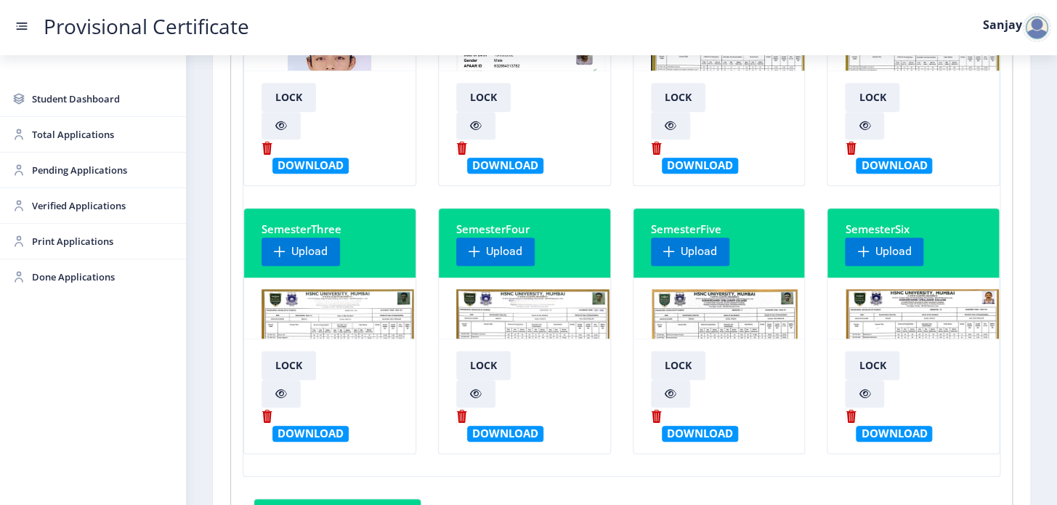
click at [482, 322] on img at bounding box center [532, 343] width 153 height 109
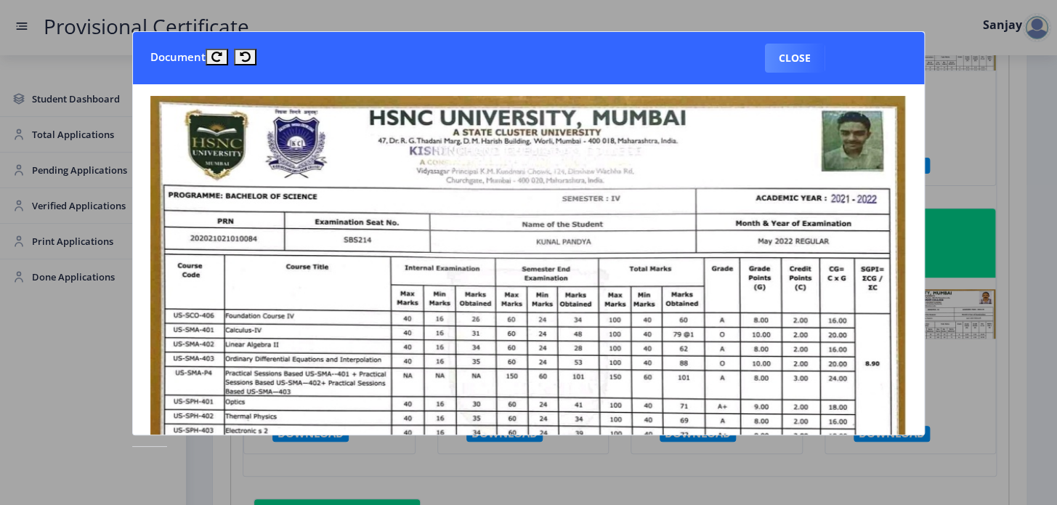
click at [819, 50] on button "Close" at bounding box center [795, 58] width 60 height 29
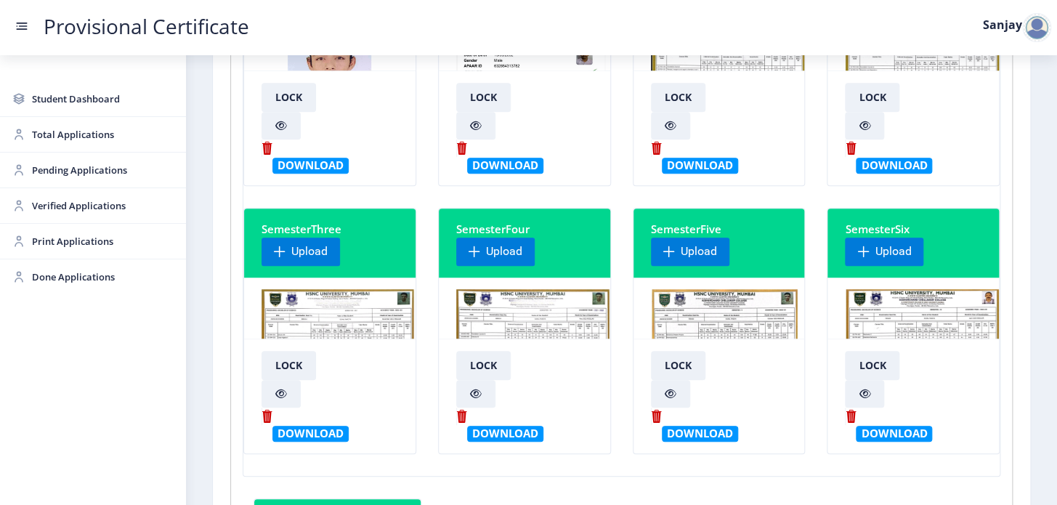
click at [718, 322] on img at bounding box center [726, 343] width 150 height 109
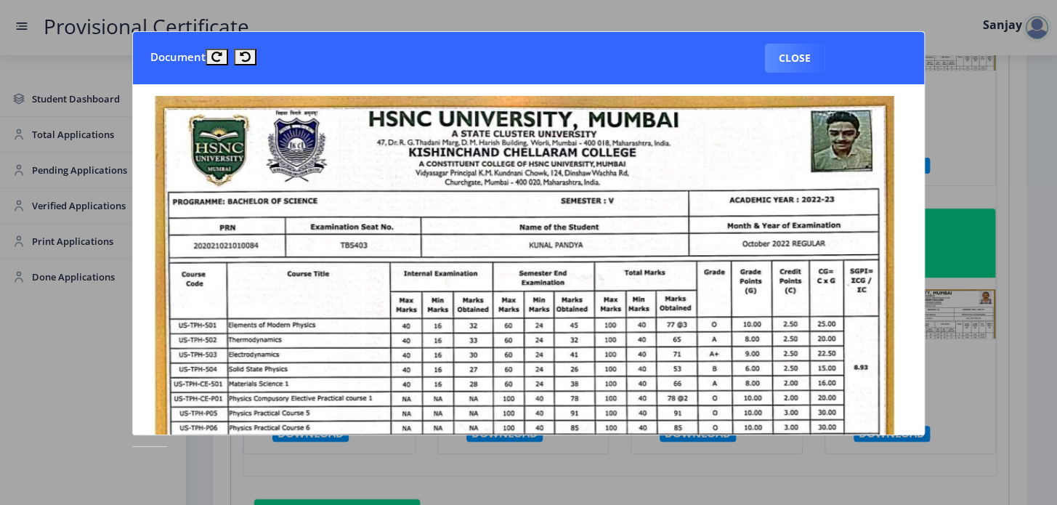
click at [782, 58] on button "Close" at bounding box center [795, 58] width 60 height 29
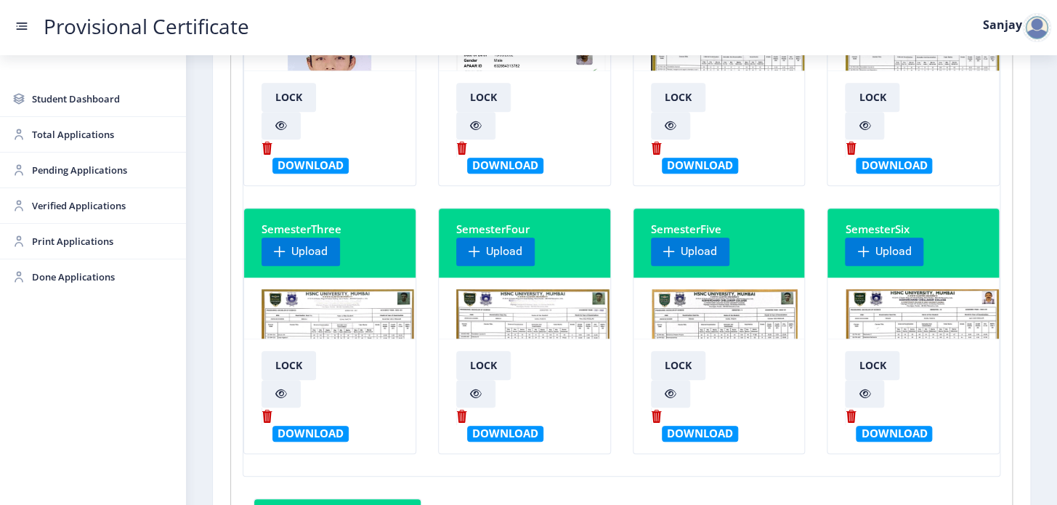
click at [901, 312] on img at bounding box center [922, 343] width 155 height 109
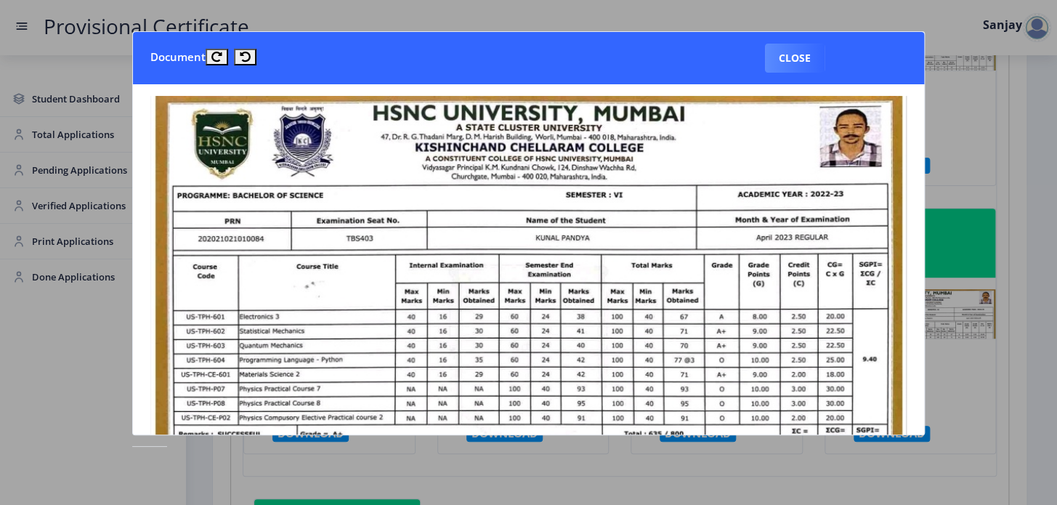
click at [782, 60] on button "Close" at bounding box center [795, 58] width 60 height 29
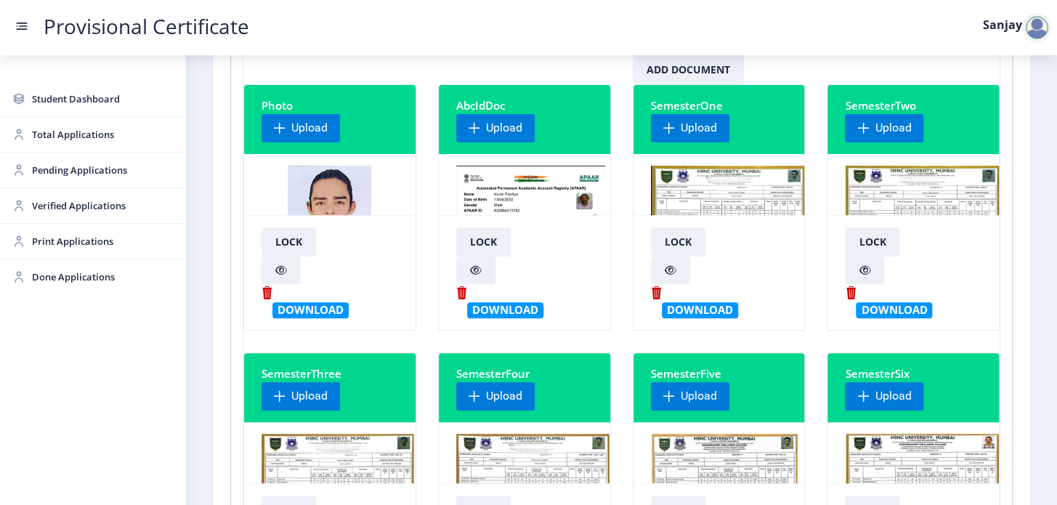
scroll to position [0, 0]
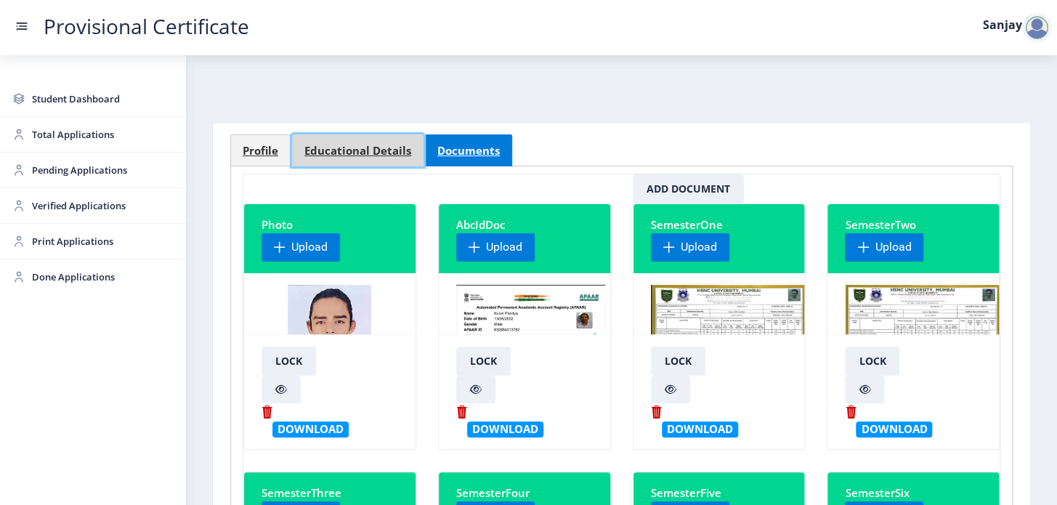
click at [360, 158] on link "Educational Details" at bounding box center [357, 150] width 131 height 32
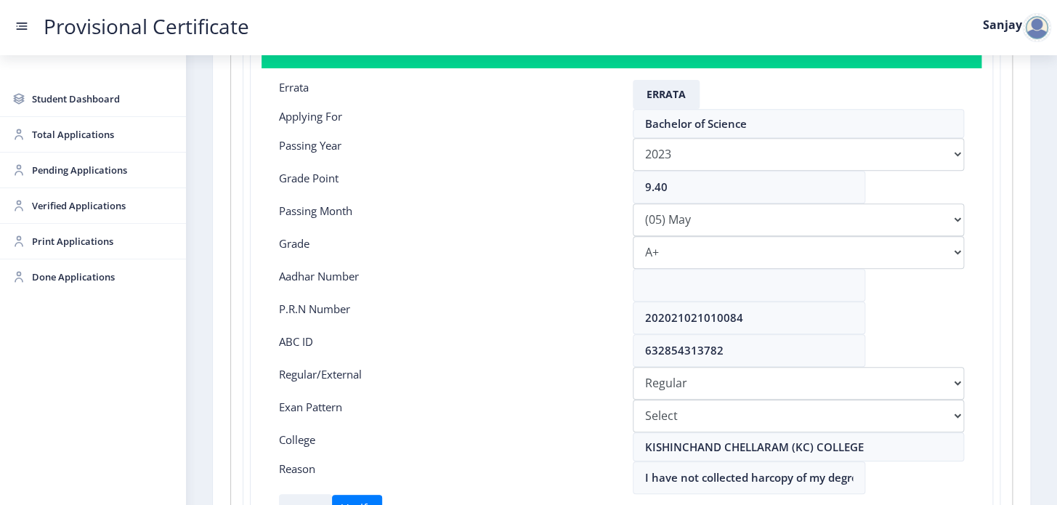
scroll to position [264, 0]
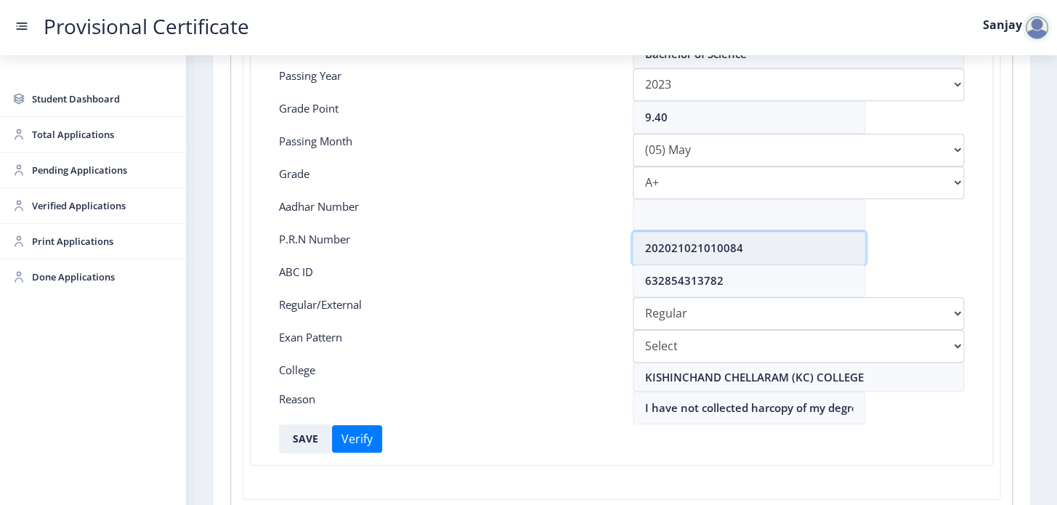
drag, startPoint x: 646, startPoint y: 248, endPoint x: 763, endPoint y: 245, distance: 116.2
click at [763, 245] on input "202021021010084" at bounding box center [749, 248] width 232 height 33
click at [765, 244] on input "202021021010084" at bounding box center [749, 248] width 232 height 33
drag, startPoint x: 642, startPoint y: 251, endPoint x: 768, endPoint y: 252, distance: 126.4
click at [768, 252] on input "202021021010084" at bounding box center [749, 248] width 232 height 33
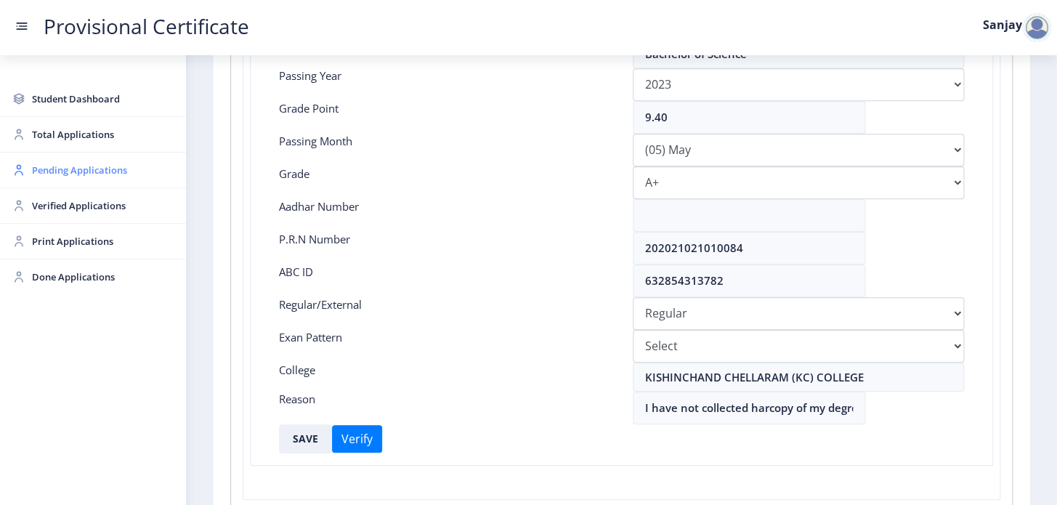
click at [64, 163] on span "Pending Applications" at bounding box center [103, 169] width 142 height 17
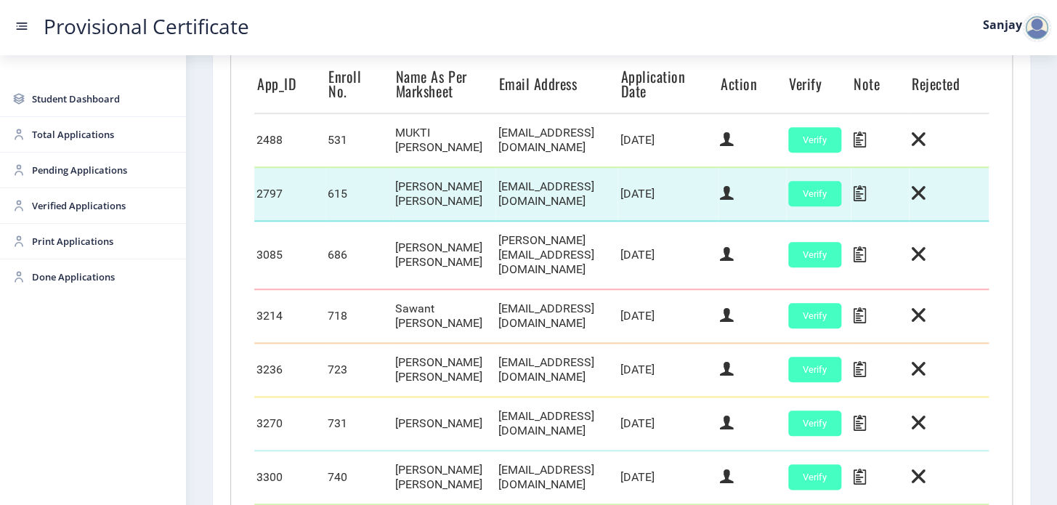
scroll to position [659, 0]
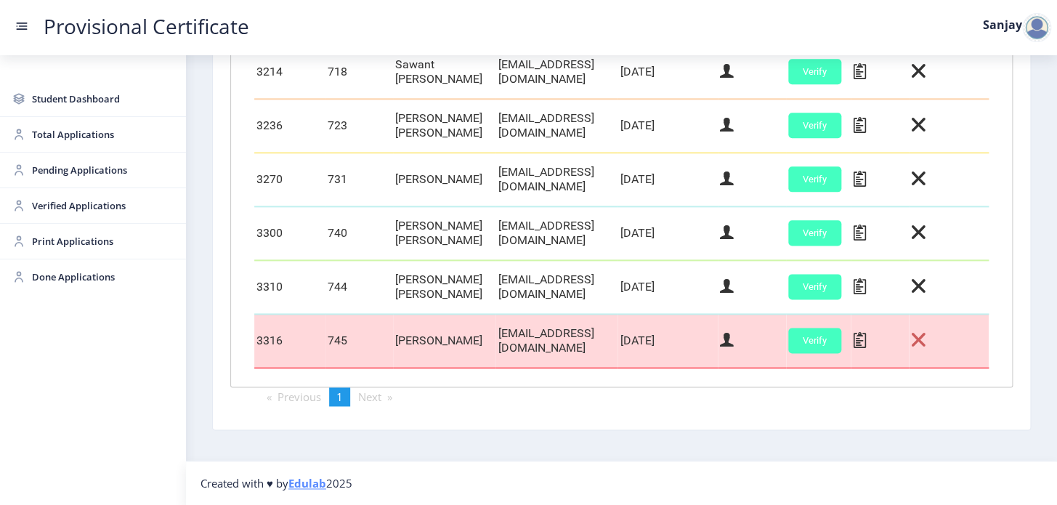
click at [925, 346] on icon at bounding box center [918, 339] width 14 height 19
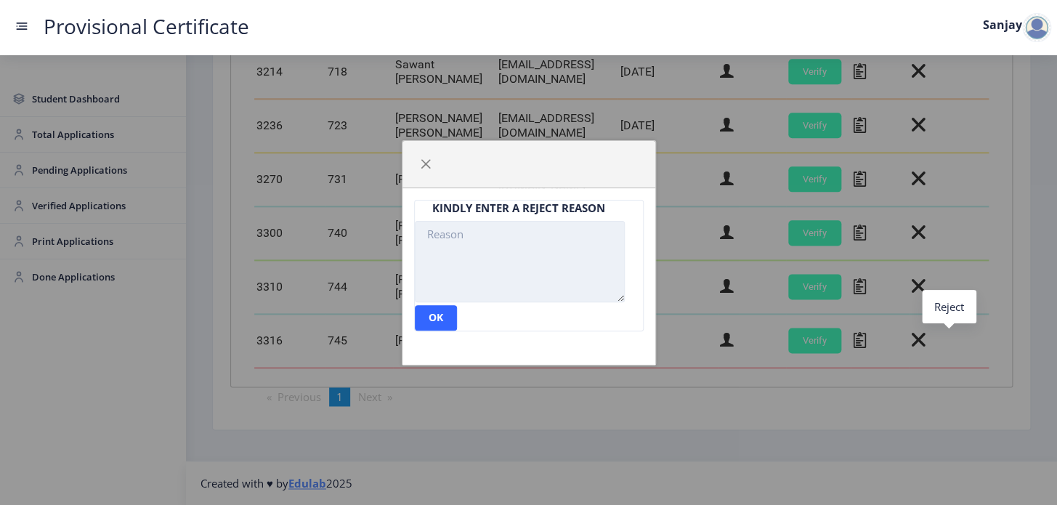
click at [452, 245] on textarea at bounding box center [520, 261] width 210 height 81
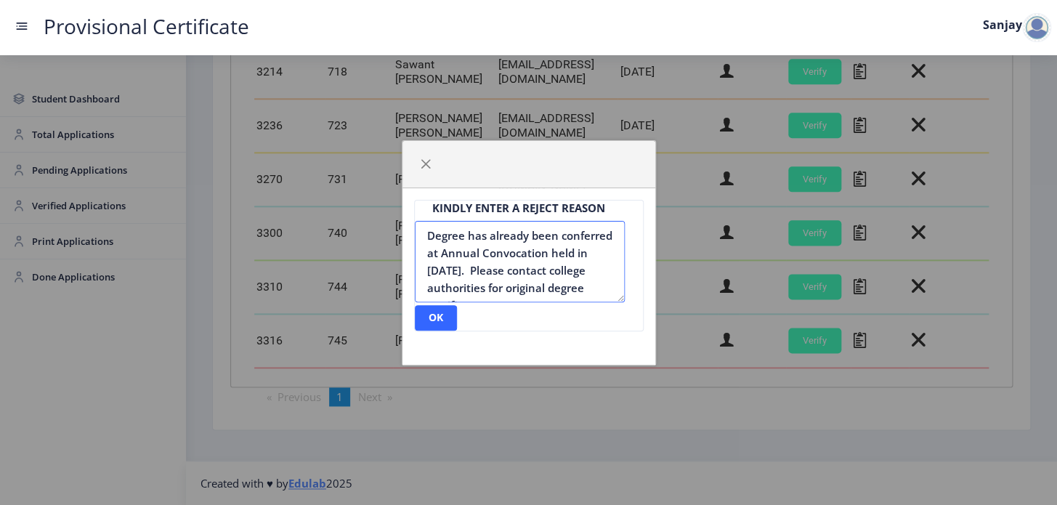
type textarea "Degree has already been conferred at Annual Convocation held in [DATE]. Please …"
click at [429, 313] on nb-card-body "KINDLY ENTER A REJECT REASON Degree has already been conferred at Annual Convoc…" at bounding box center [520, 262] width 210 height 147
click at [430, 313] on nb-card-body "KINDLY ENTER A REJECT REASON Degree has already been conferred at Annual Convoc…" at bounding box center [520, 262] width 210 height 147
click at [499, 341] on div "KINDLY ENTER A REJECT REASON Degree has already been conferred at Annual Convoc…" at bounding box center [528, 276] width 253 height 176
click at [452, 316] on nb-card-body "KINDLY ENTER A REJECT REASON Degree has already been conferred at Annual Convoc…" at bounding box center [520, 262] width 210 height 147
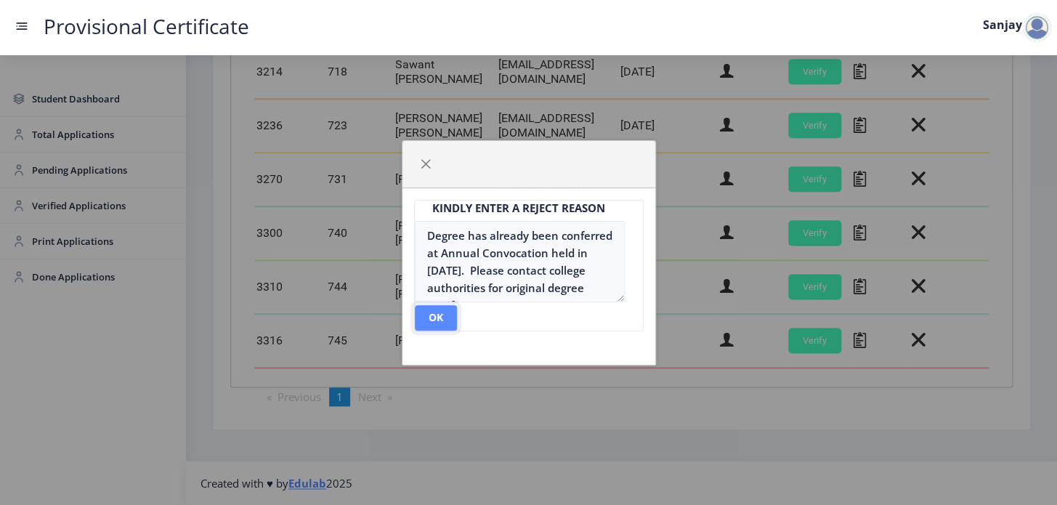
click at [436, 325] on button "ok" at bounding box center [436, 317] width 42 height 25
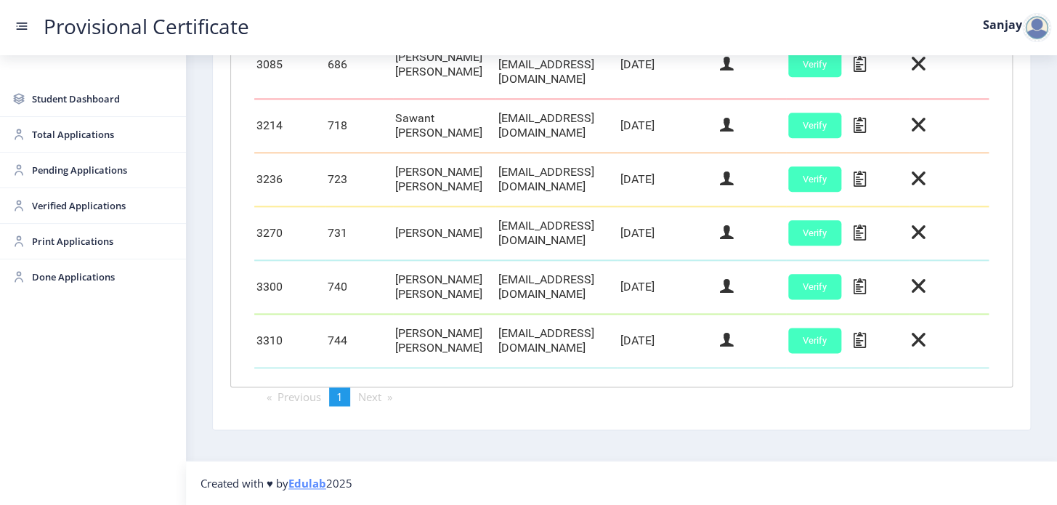
click at [1028, 31] on div at bounding box center [1036, 27] width 29 height 29
click at [1004, 109] on span "Log out" at bounding box center [998, 105] width 93 height 17
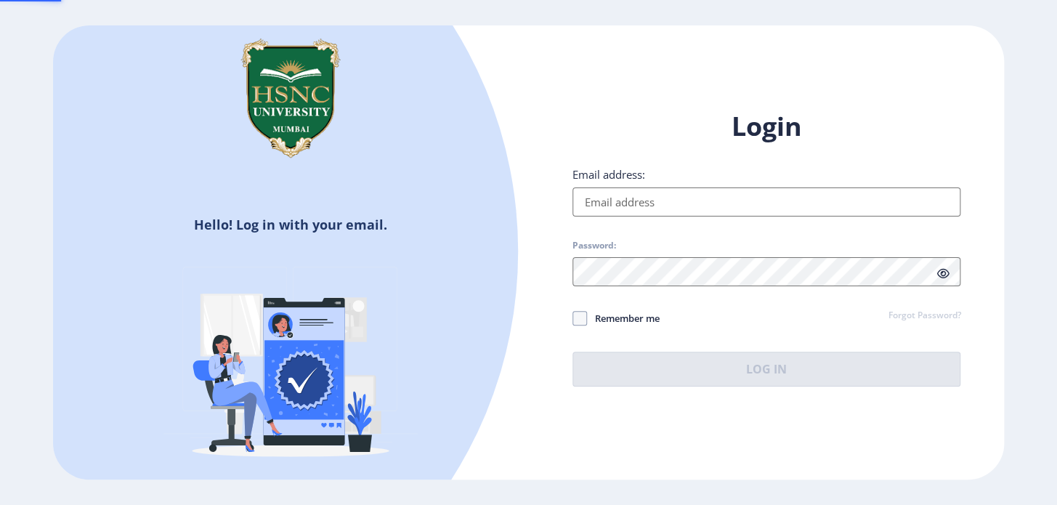
type input "[EMAIL_ADDRESS][DOMAIN_NAME]"
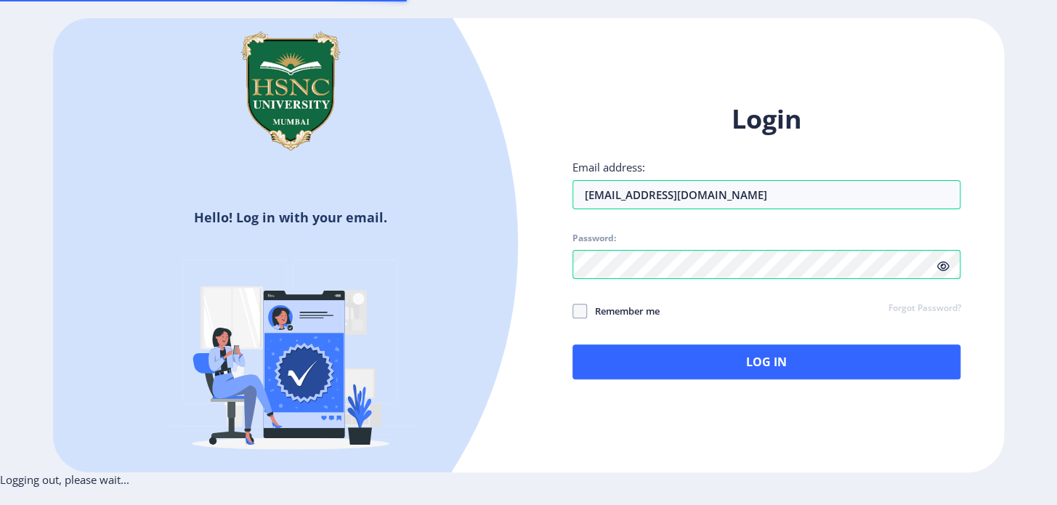
click at [0, 121] on ngx-login "Hello! Log in with your email. Don't have an account? Register Login Email addr…" at bounding box center [528, 245] width 1057 height 455
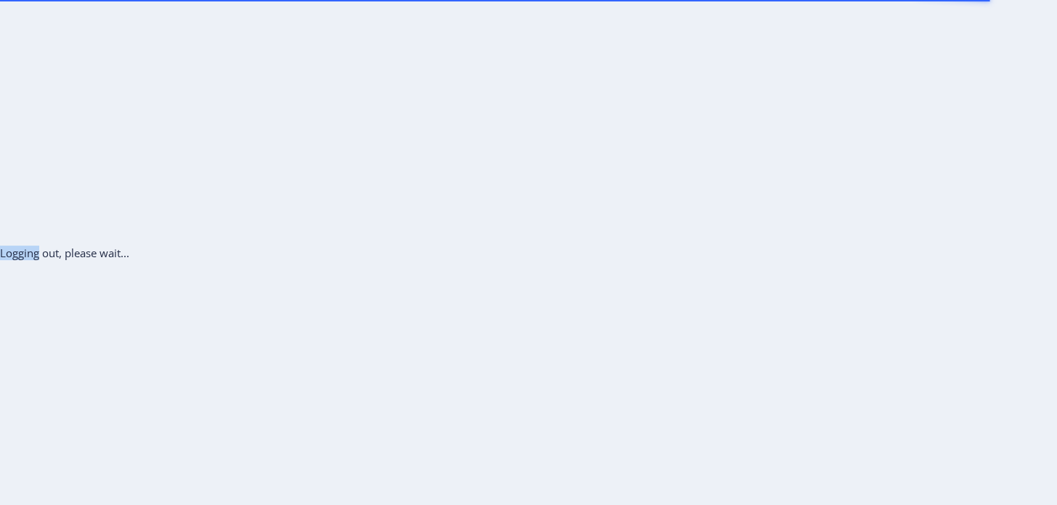
click at [0, 120] on div "Logging out, please wait..." at bounding box center [528, 252] width 1057 height 505
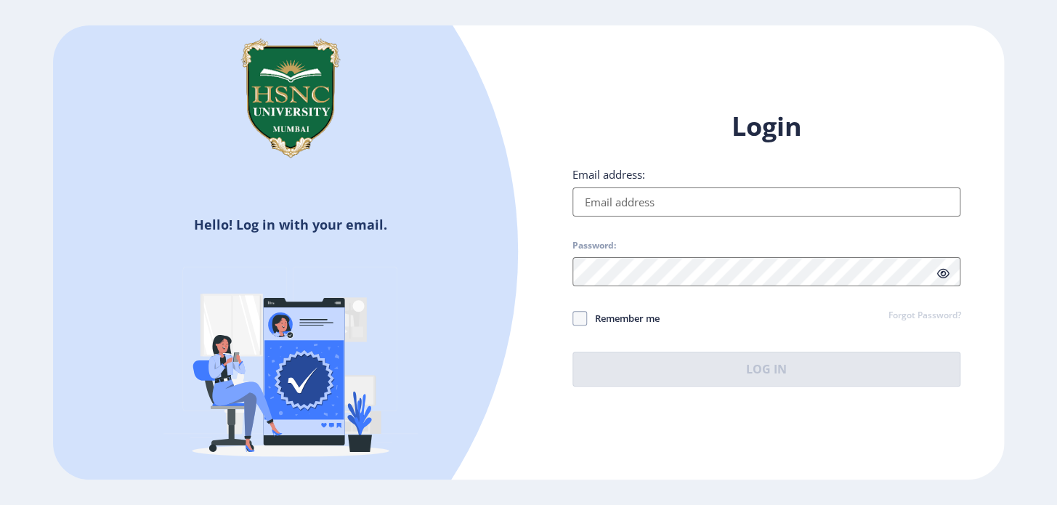
type input "[EMAIL_ADDRESS][DOMAIN_NAME]"
click at [752, 360] on button "Log In" at bounding box center [766, 369] width 389 height 35
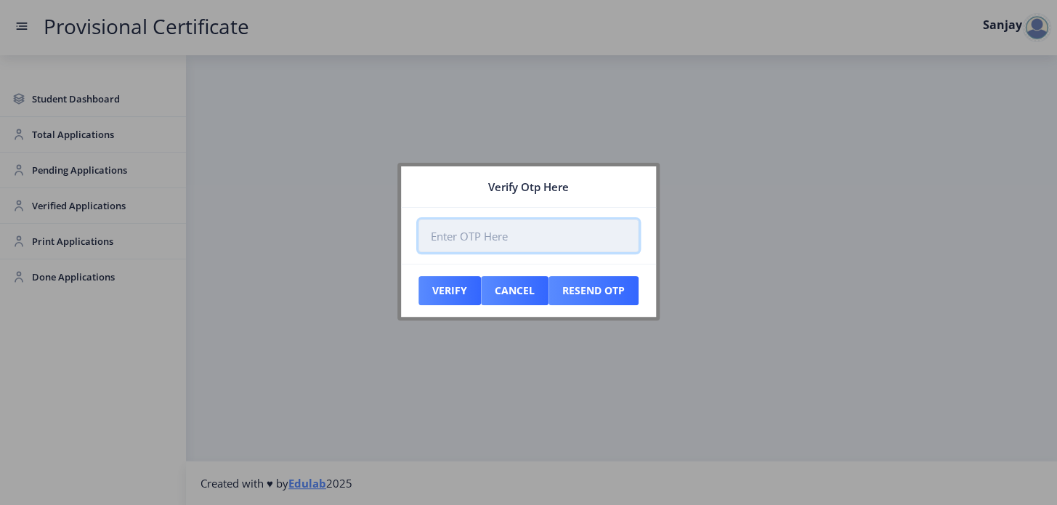
paste input "283687"
type input "283687"
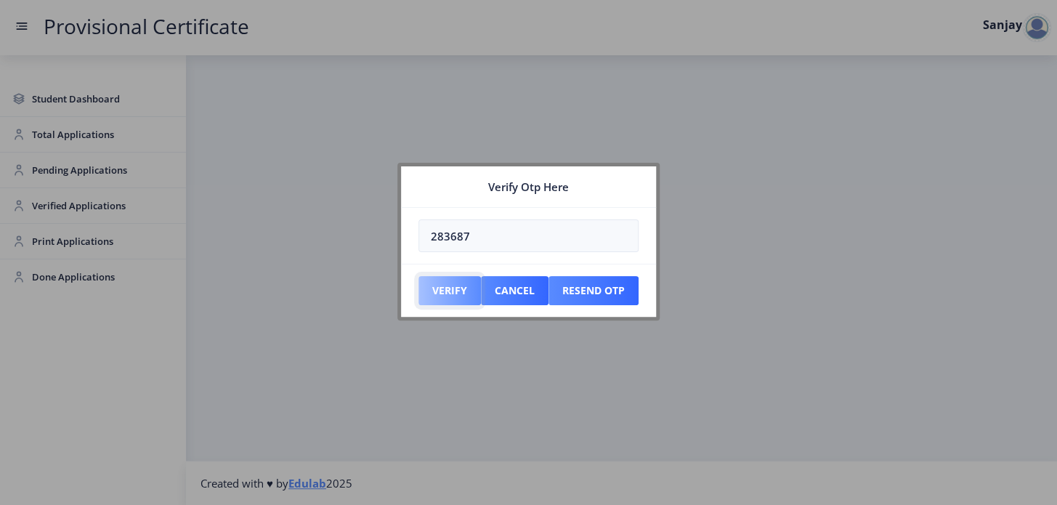
click at [450, 293] on button "Verify" at bounding box center [449, 290] width 62 height 29
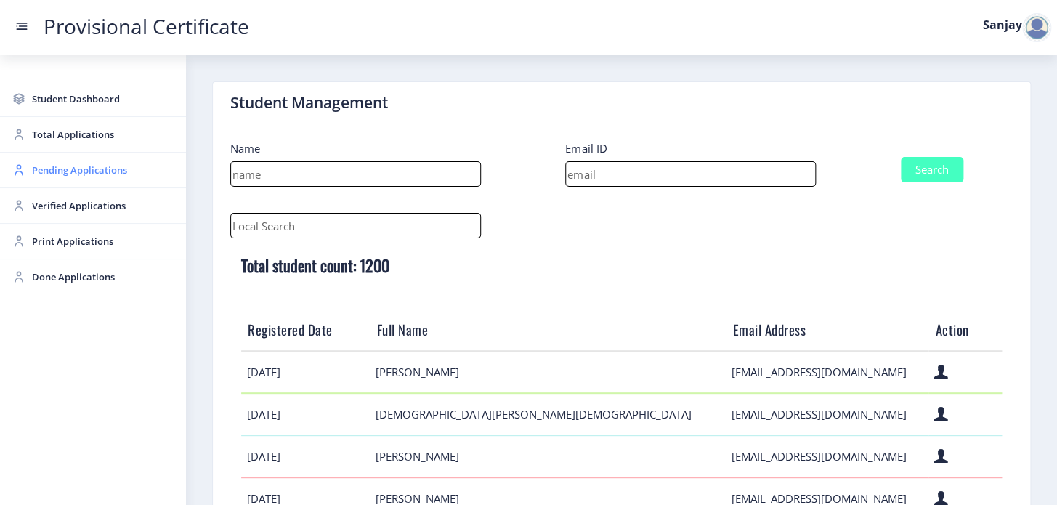
click at [65, 169] on span "Pending Applications" at bounding box center [103, 169] width 142 height 17
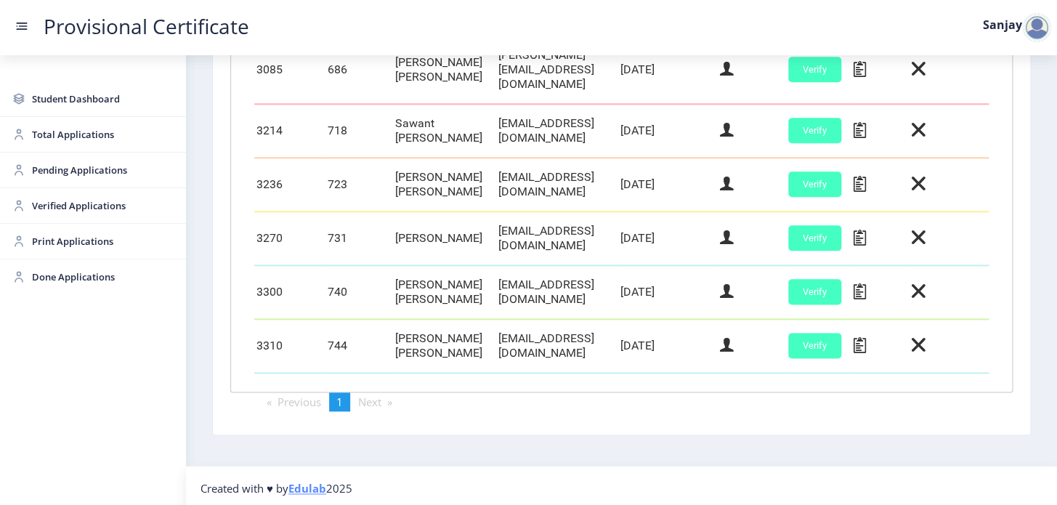
scroll to position [609, 0]
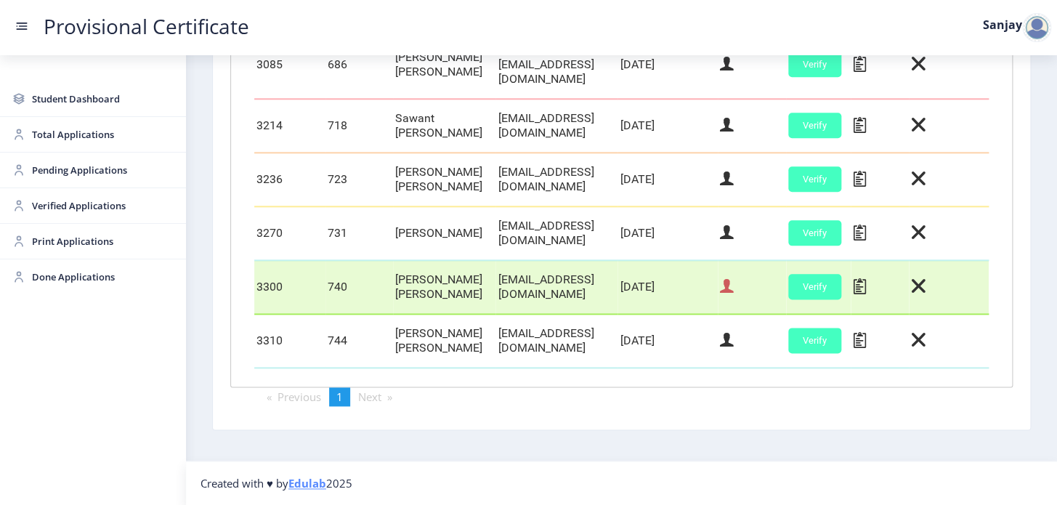
click at [734, 277] on icon at bounding box center [727, 286] width 14 height 19
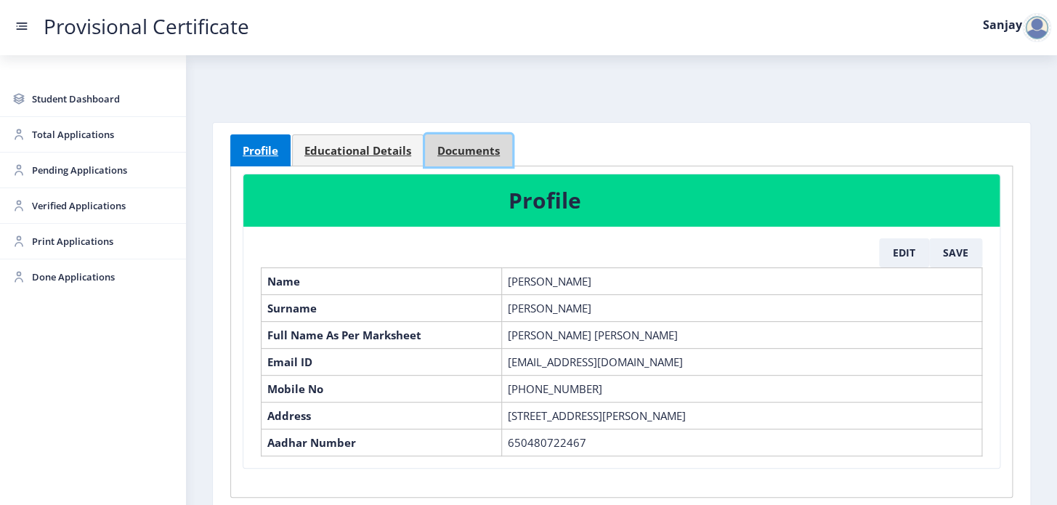
click at [484, 149] on span "Documents" at bounding box center [468, 150] width 62 height 11
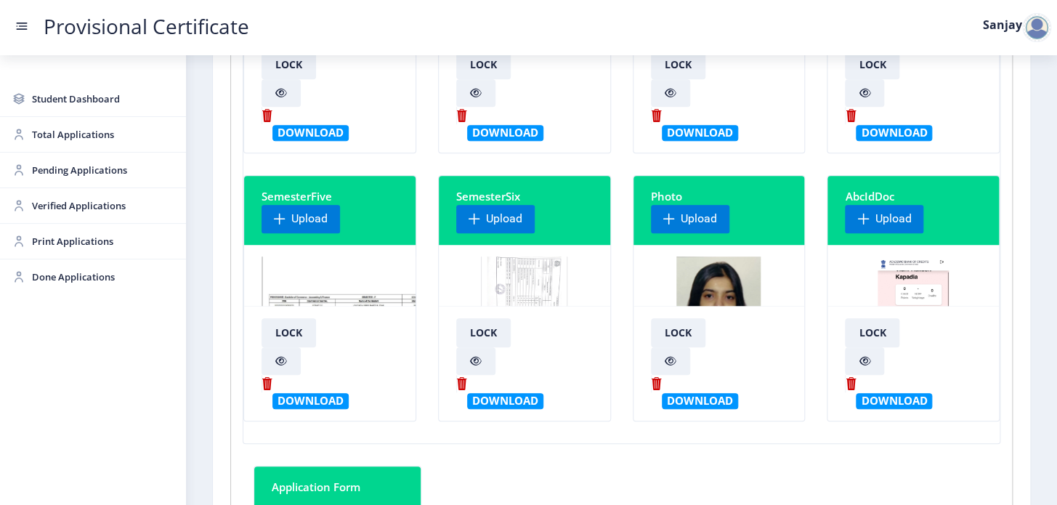
scroll to position [330, 0]
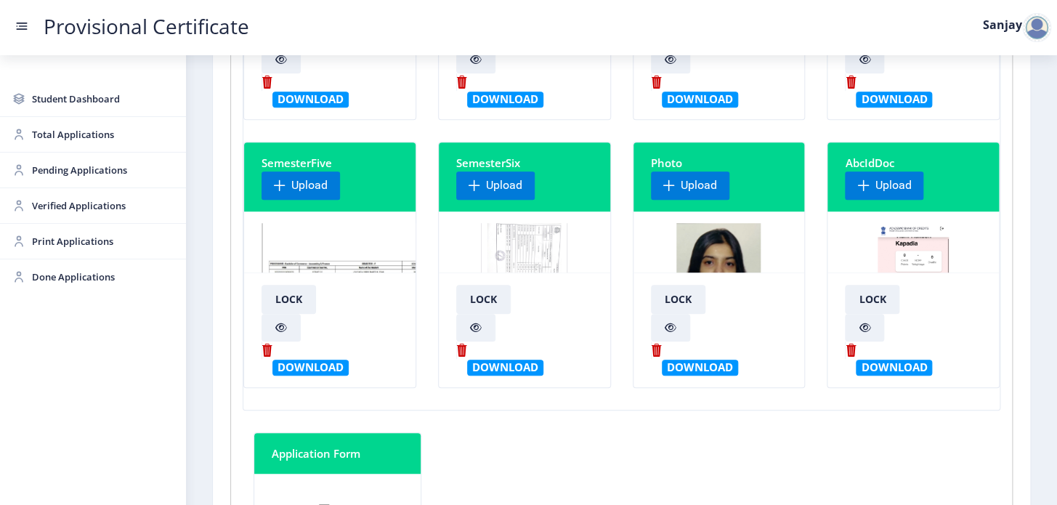
click at [513, 234] on img at bounding box center [524, 277] width 86 height 109
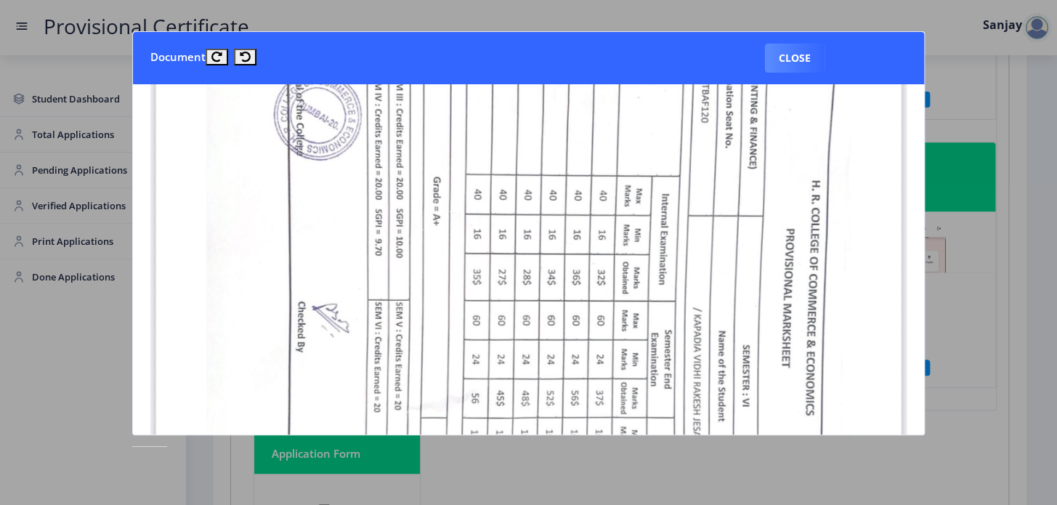
scroll to position [264, 0]
click at [777, 53] on button "Close" at bounding box center [795, 58] width 60 height 29
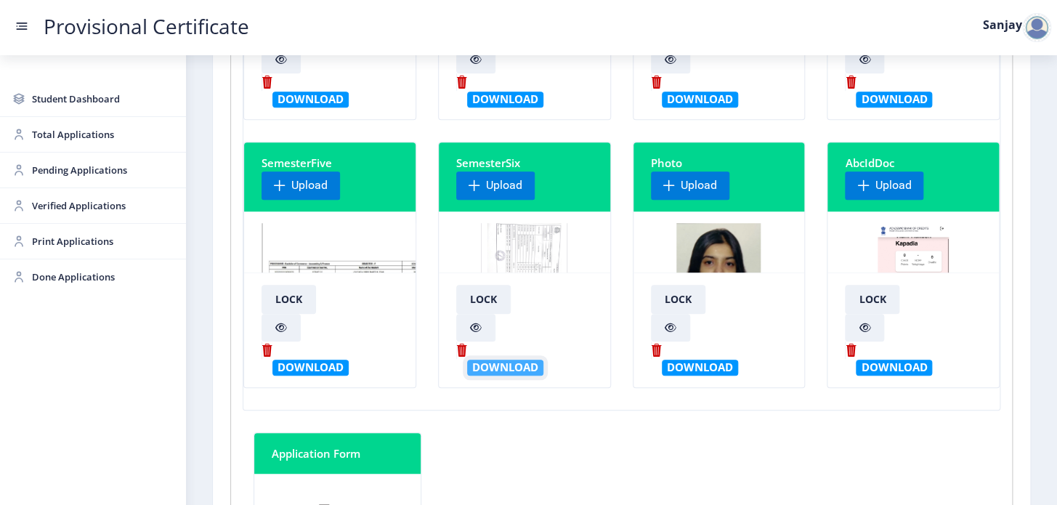
click at [516, 365] on button "Download" at bounding box center [505, 367] width 76 height 15
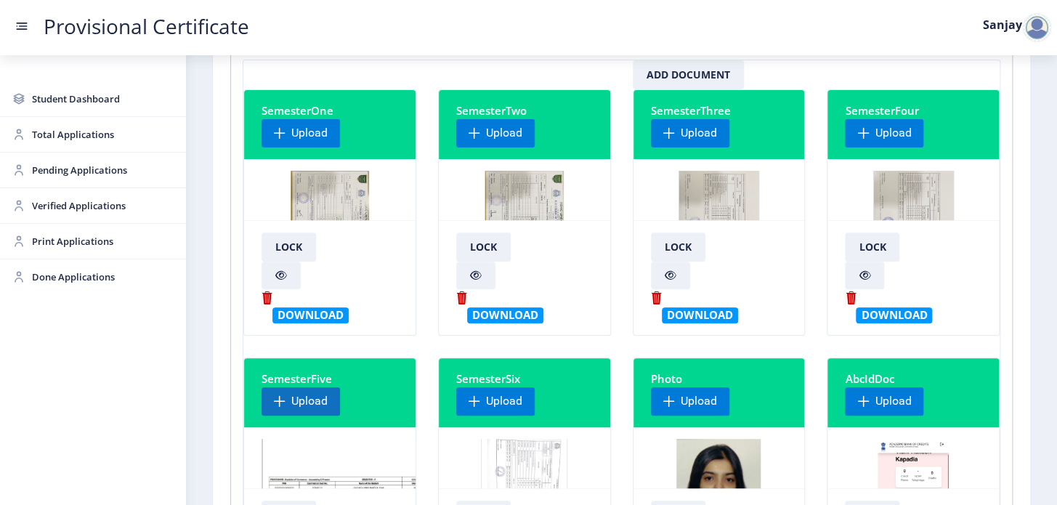
scroll to position [65, 0]
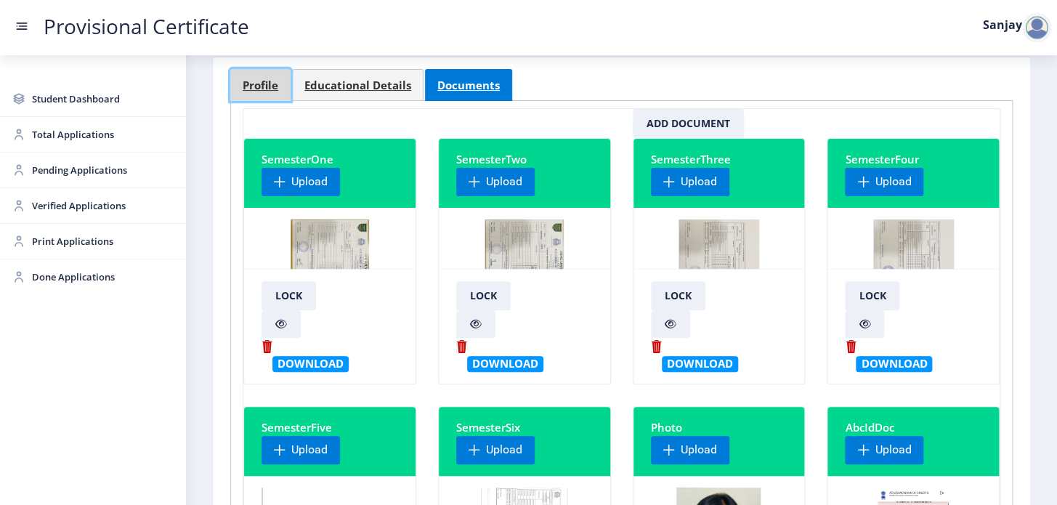
click at [259, 73] on link "Profile" at bounding box center [260, 85] width 60 height 32
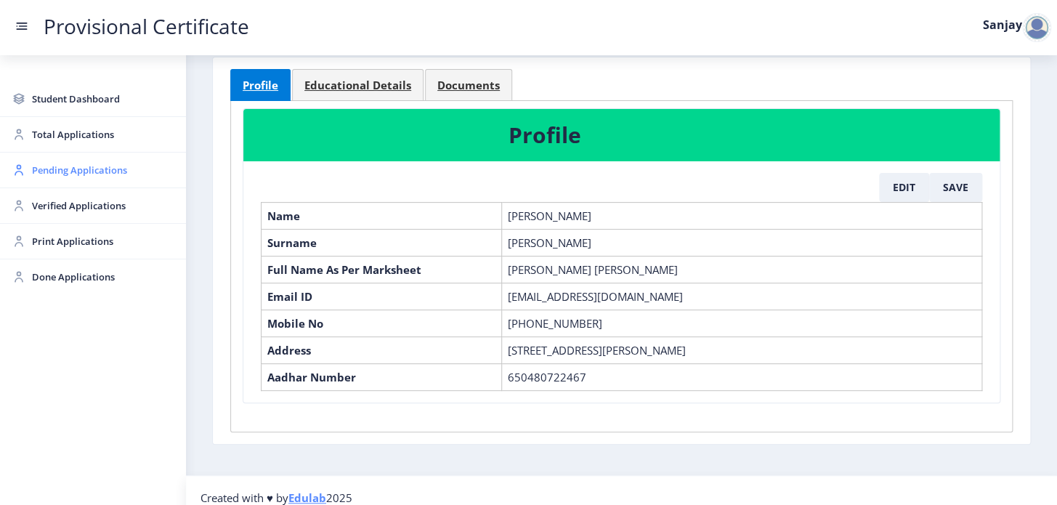
click at [107, 170] on span "Pending Applications" at bounding box center [103, 169] width 142 height 17
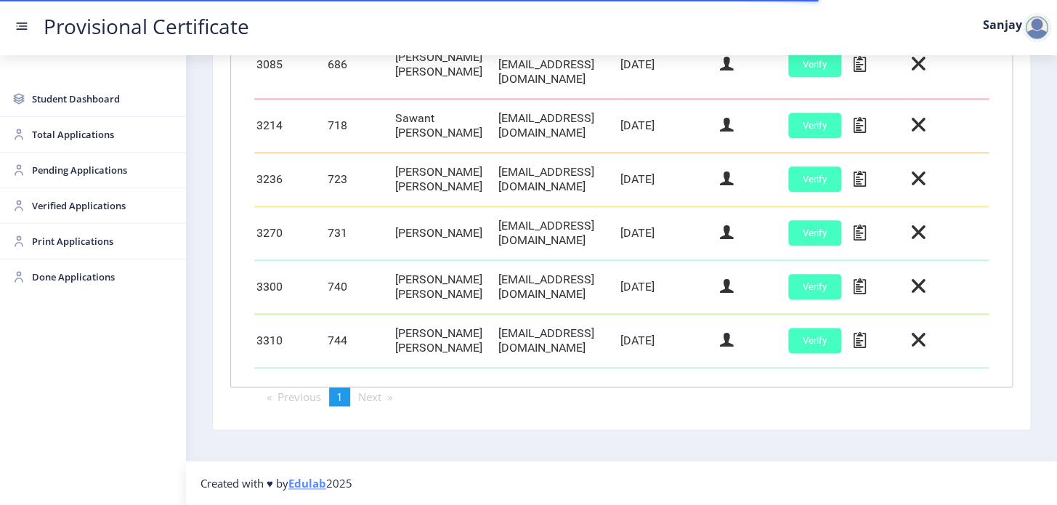
scroll to position [609, 0]
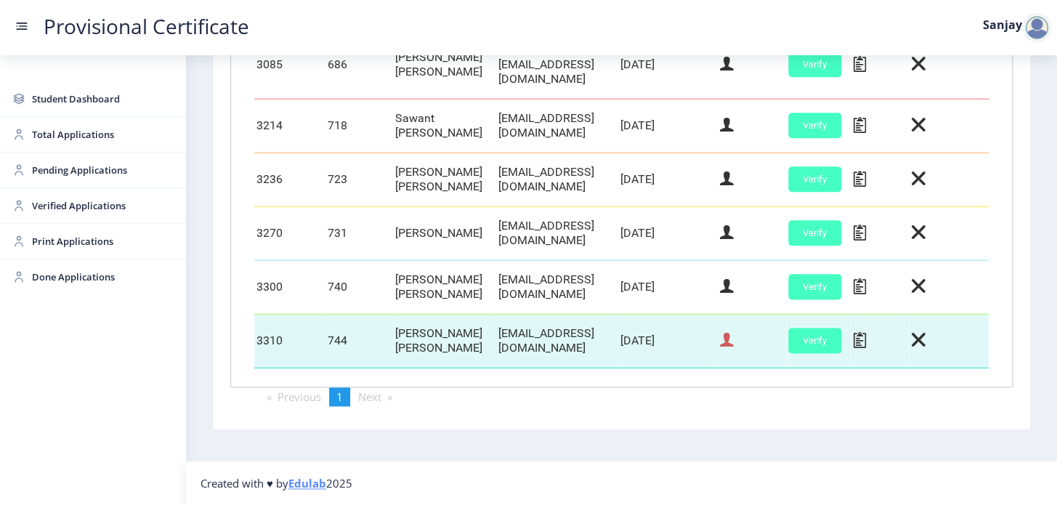
click at [734, 335] on icon at bounding box center [727, 339] width 14 height 19
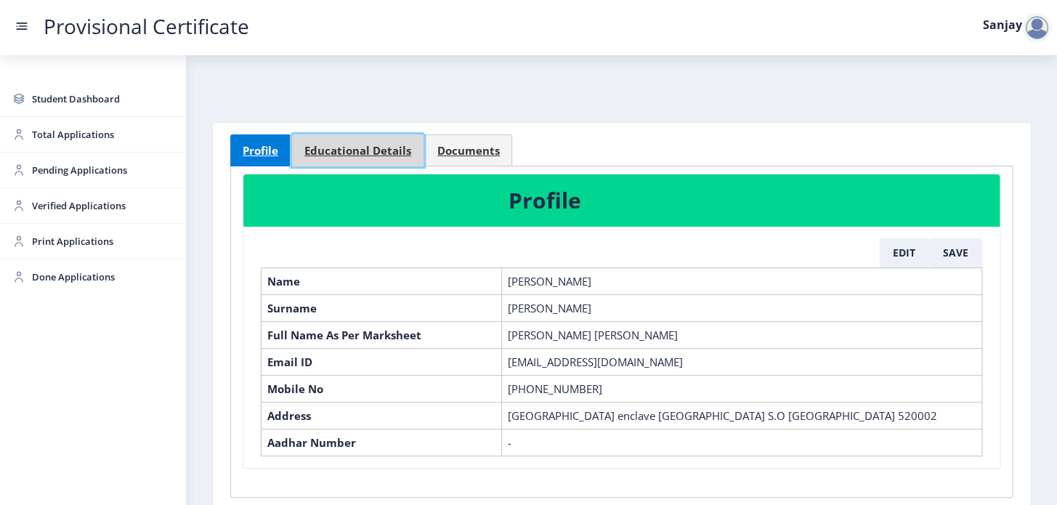
click at [367, 153] on span "Educational Details" at bounding box center [357, 150] width 107 height 11
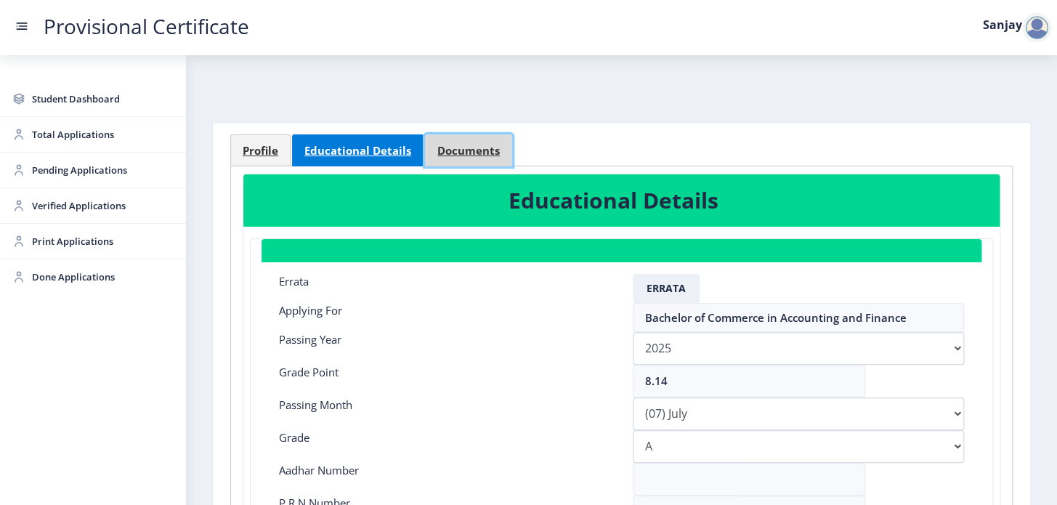
click at [434, 147] on link "Documents" at bounding box center [468, 150] width 87 height 32
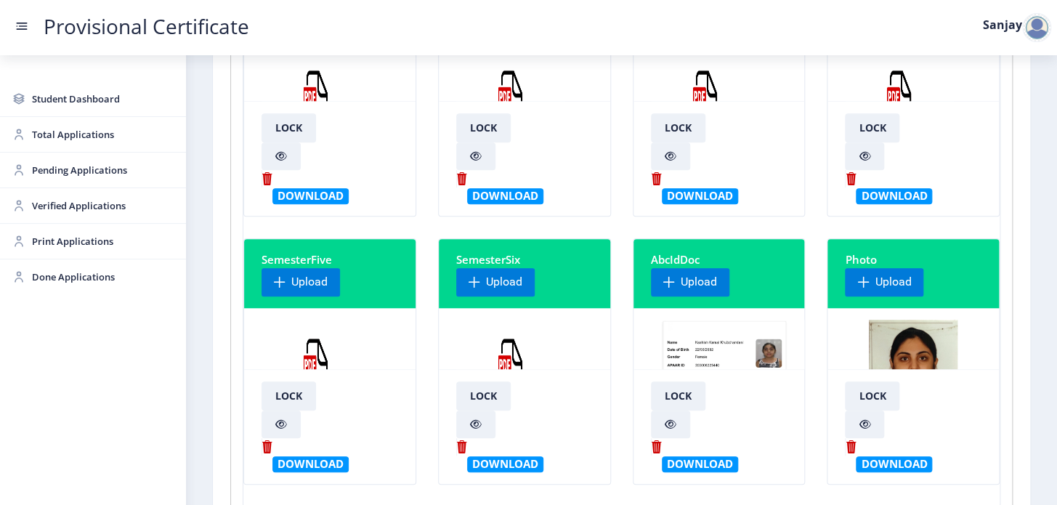
scroll to position [264, 0]
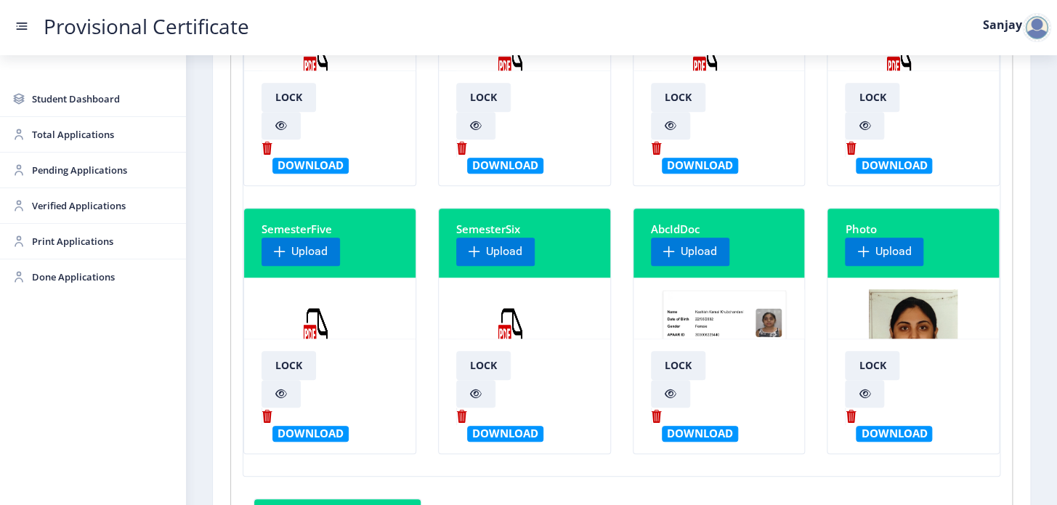
click at [501, 327] on img at bounding box center [510, 343] width 109 height 109
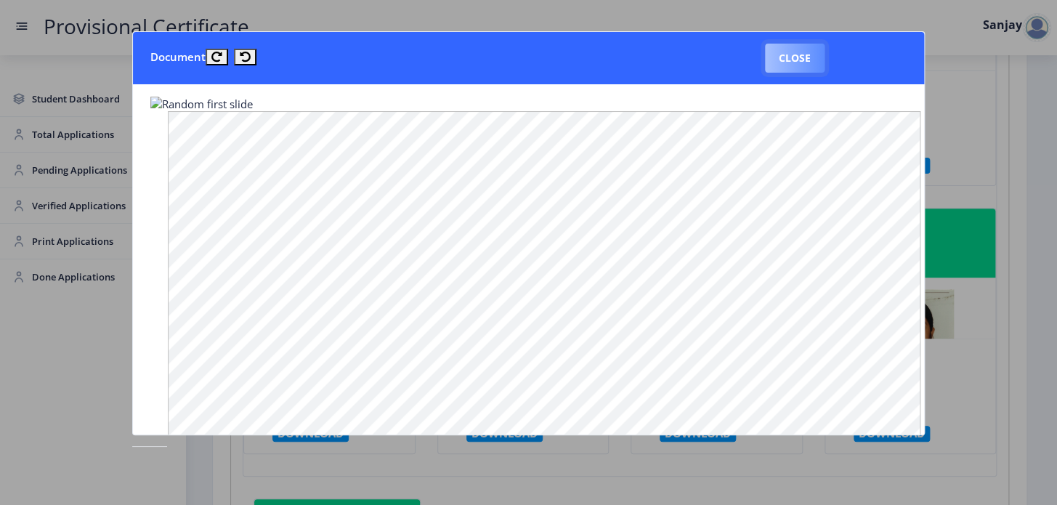
click at [812, 58] on button "Close" at bounding box center [795, 58] width 60 height 29
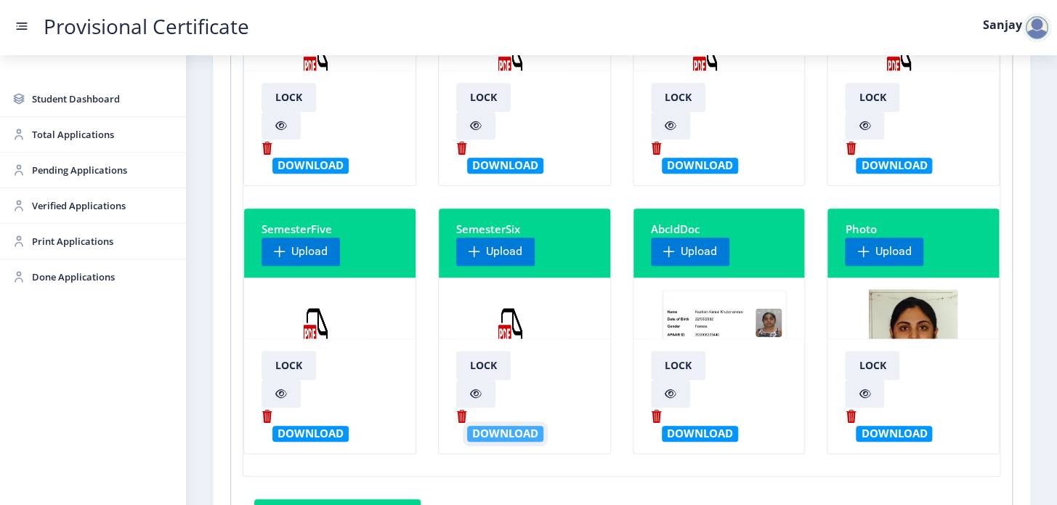
click at [505, 435] on button "Download" at bounding box center [505, 433] width 76 height 15
click at [1030, 31] on div at bounding box center [1036, 27] width 29 height 29
click at [998, 108] on span "Log out" at bounding box center [998, 105] width 93 height 17
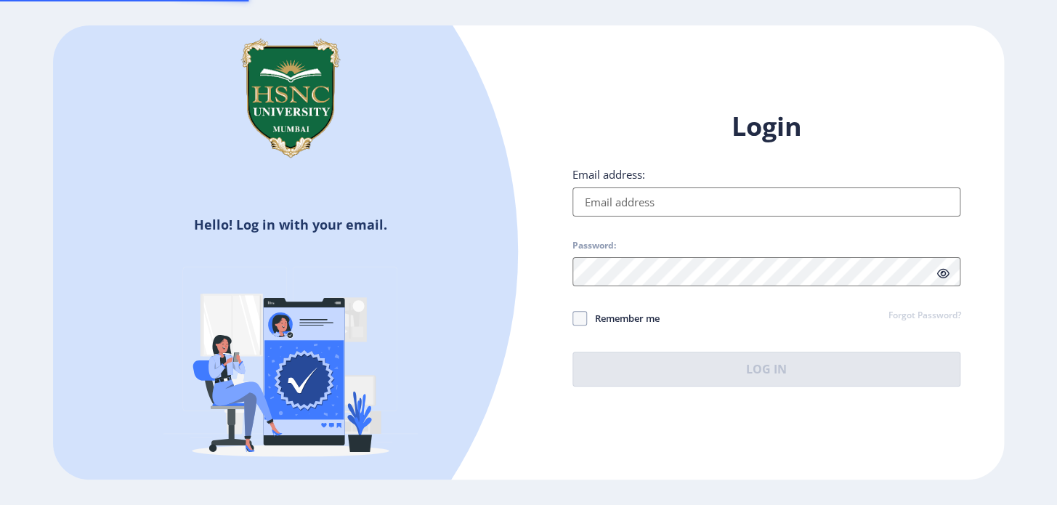
type input "[EMAIL_ADDRESS][DOMAIN_NAME]"
